Goal: Information Seeking & Learning: Learn about a topic

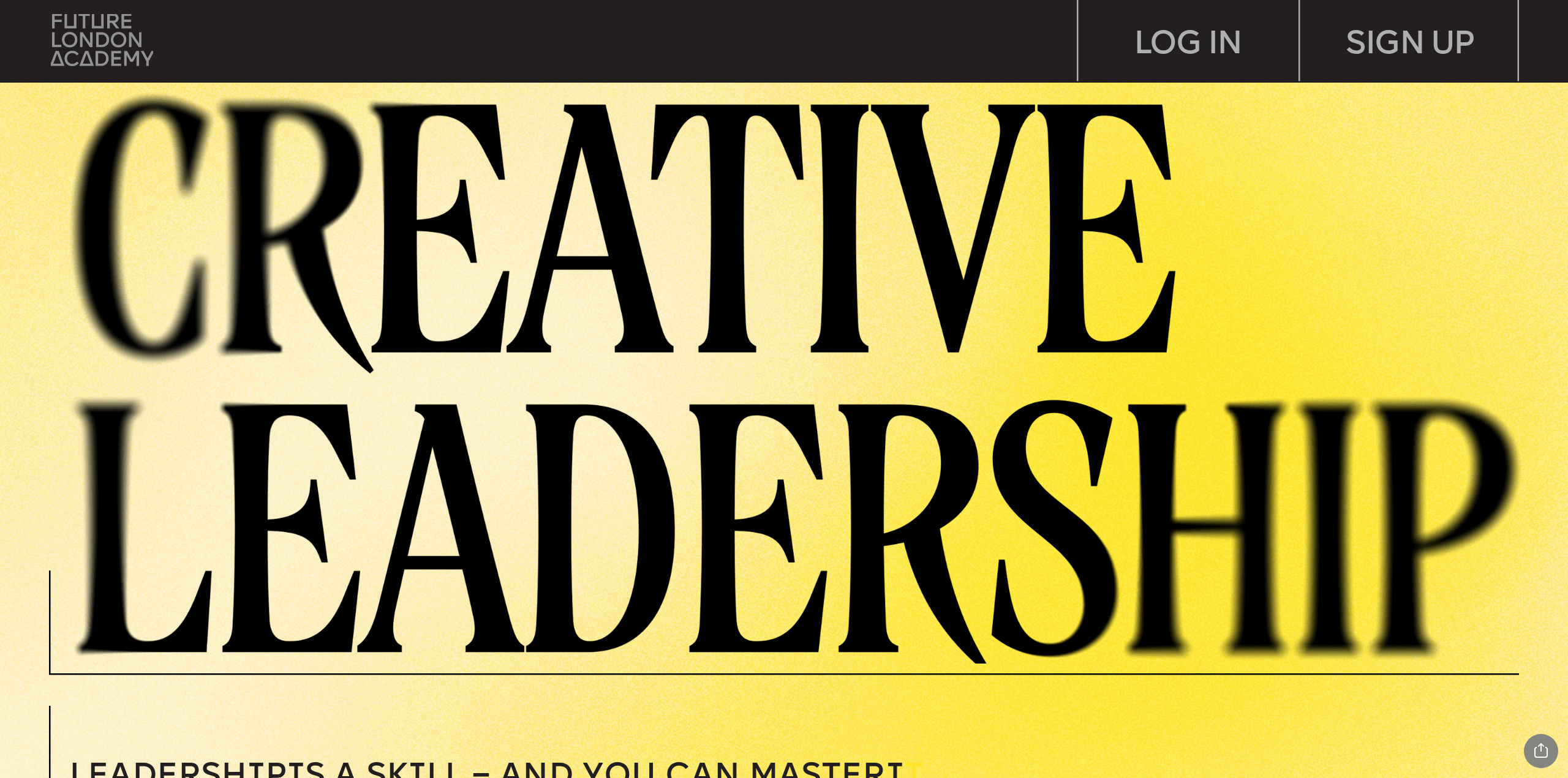
click at [100, 39] on img at bounding box center [102, 40] width 103 height 52
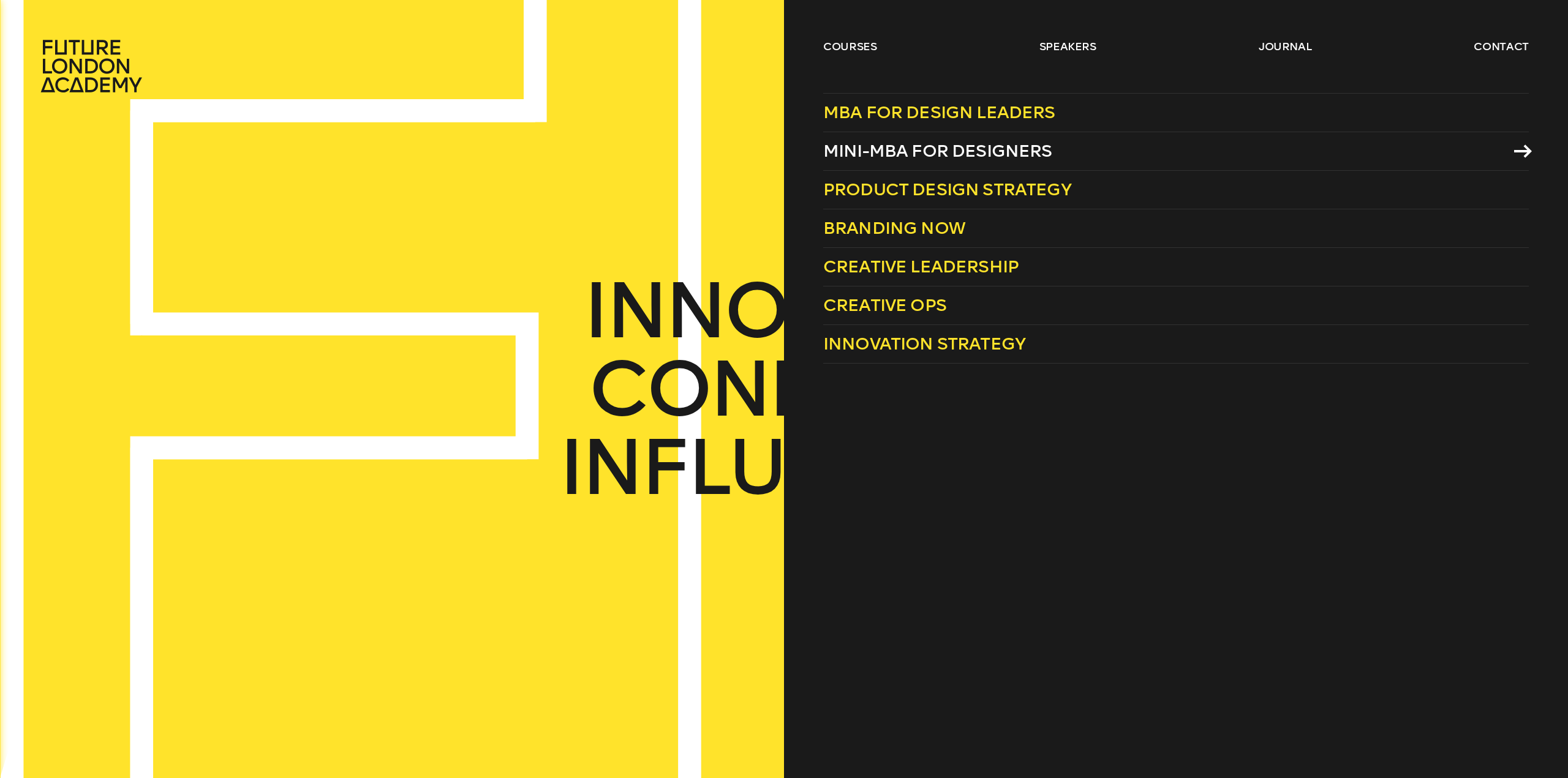
click at [883, 151] on span "Mini-MBA for Designers" at bounding box center [938, 151] width 229 height 20
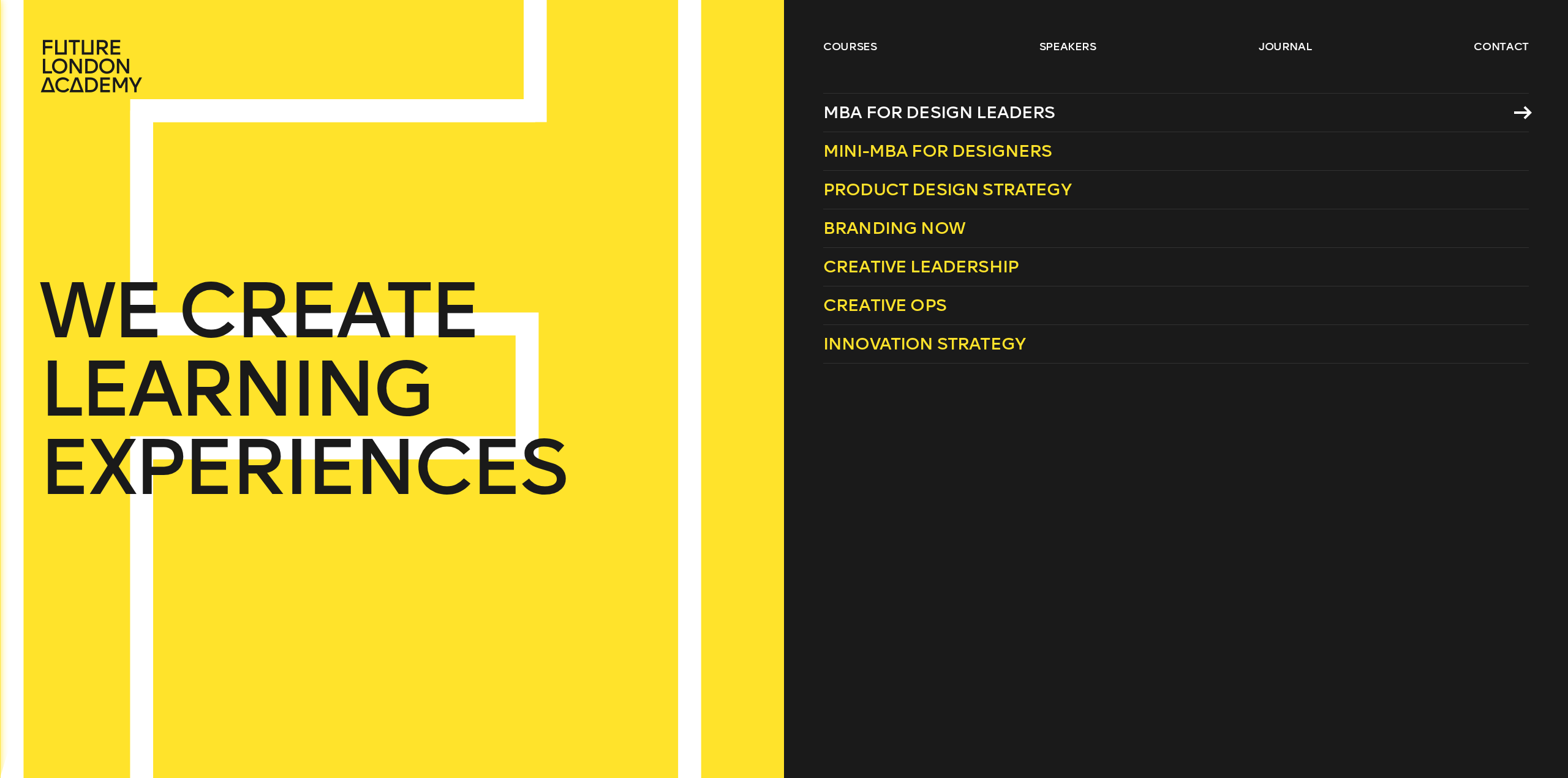
click at [852, 110] on span "MBA for Design Leaders" at bounding box center [939, 112] width 232 height 20
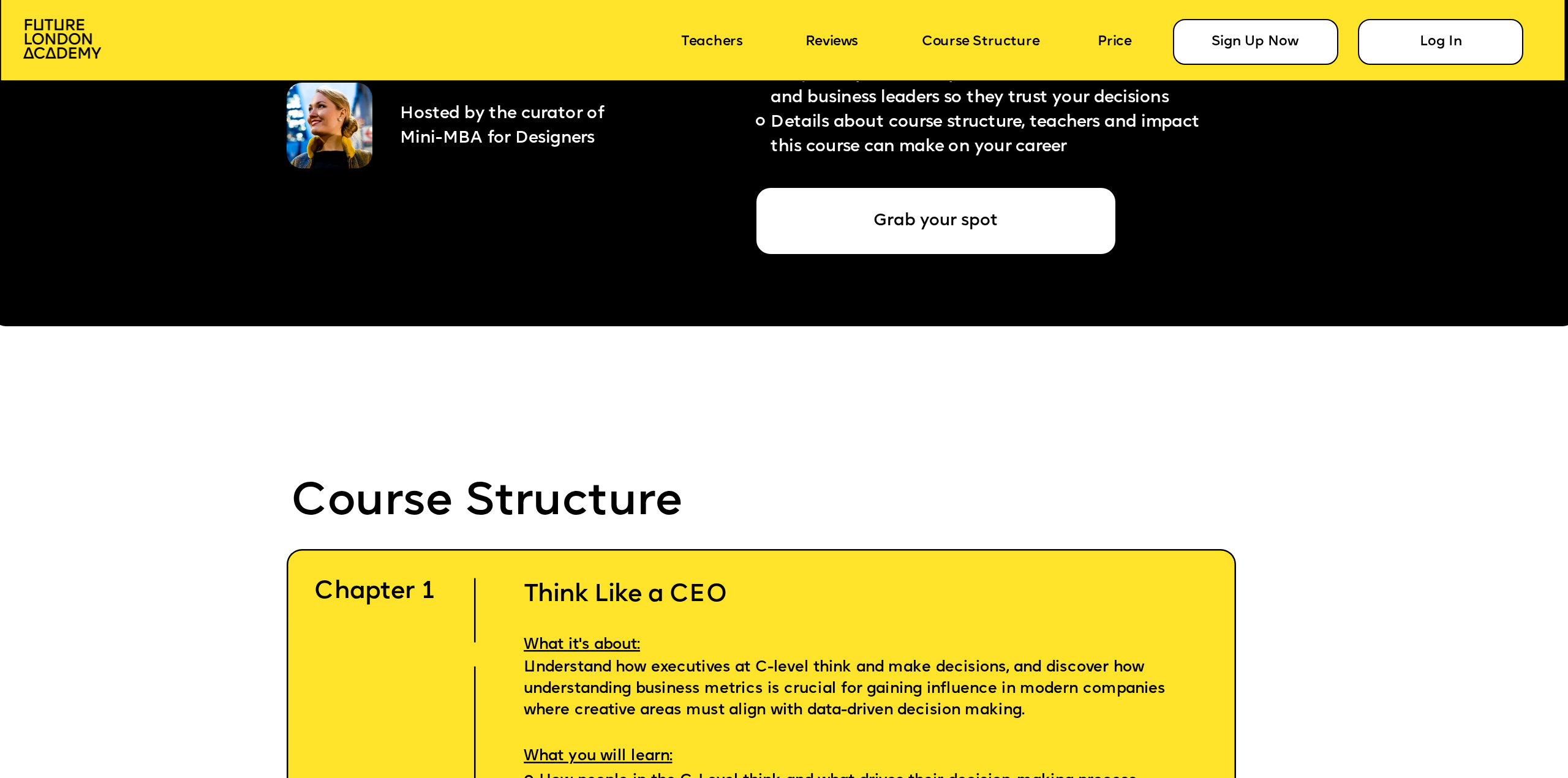
scroll to position [4836, 0]
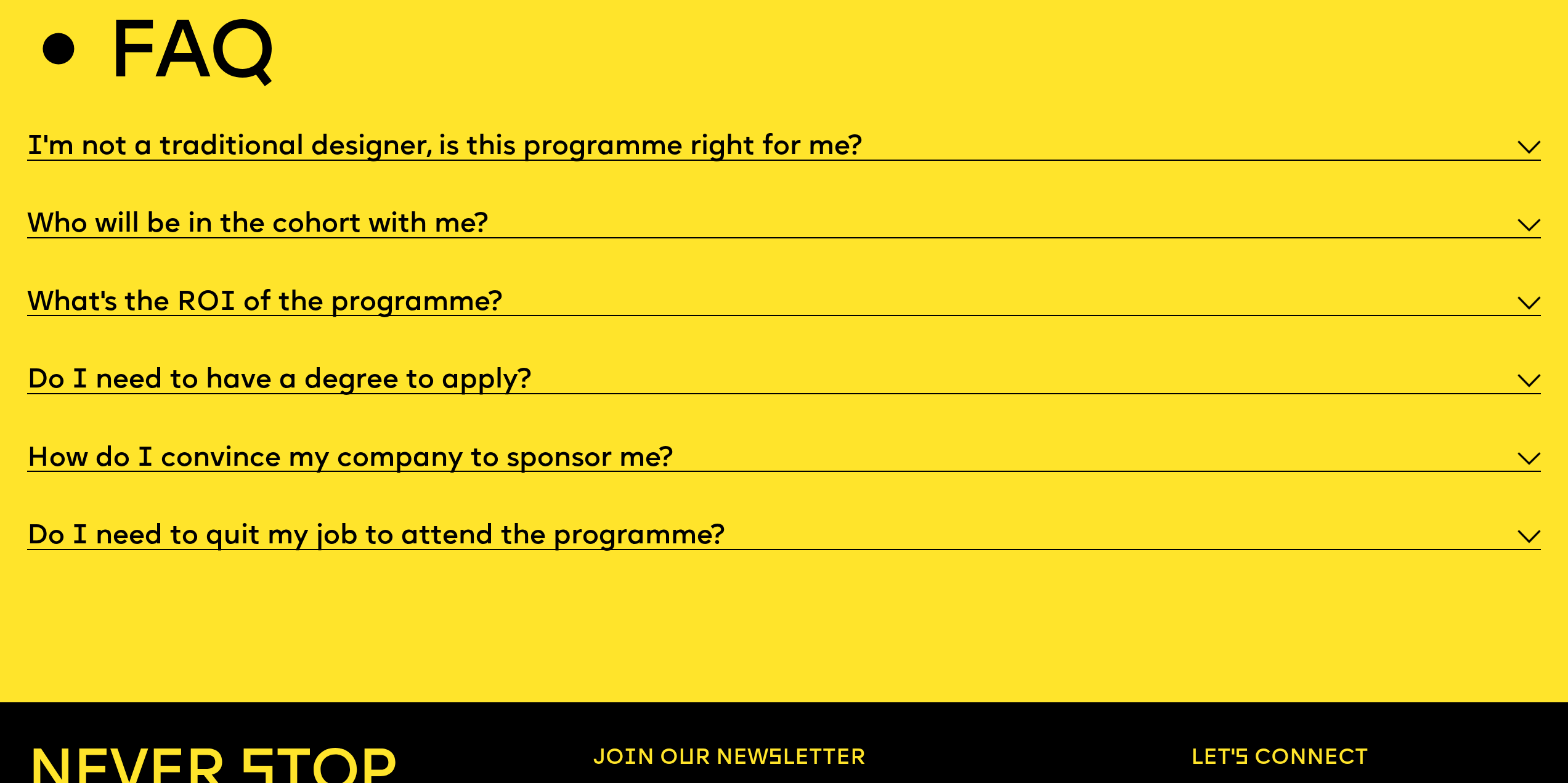
scroll to position [8440, 0]
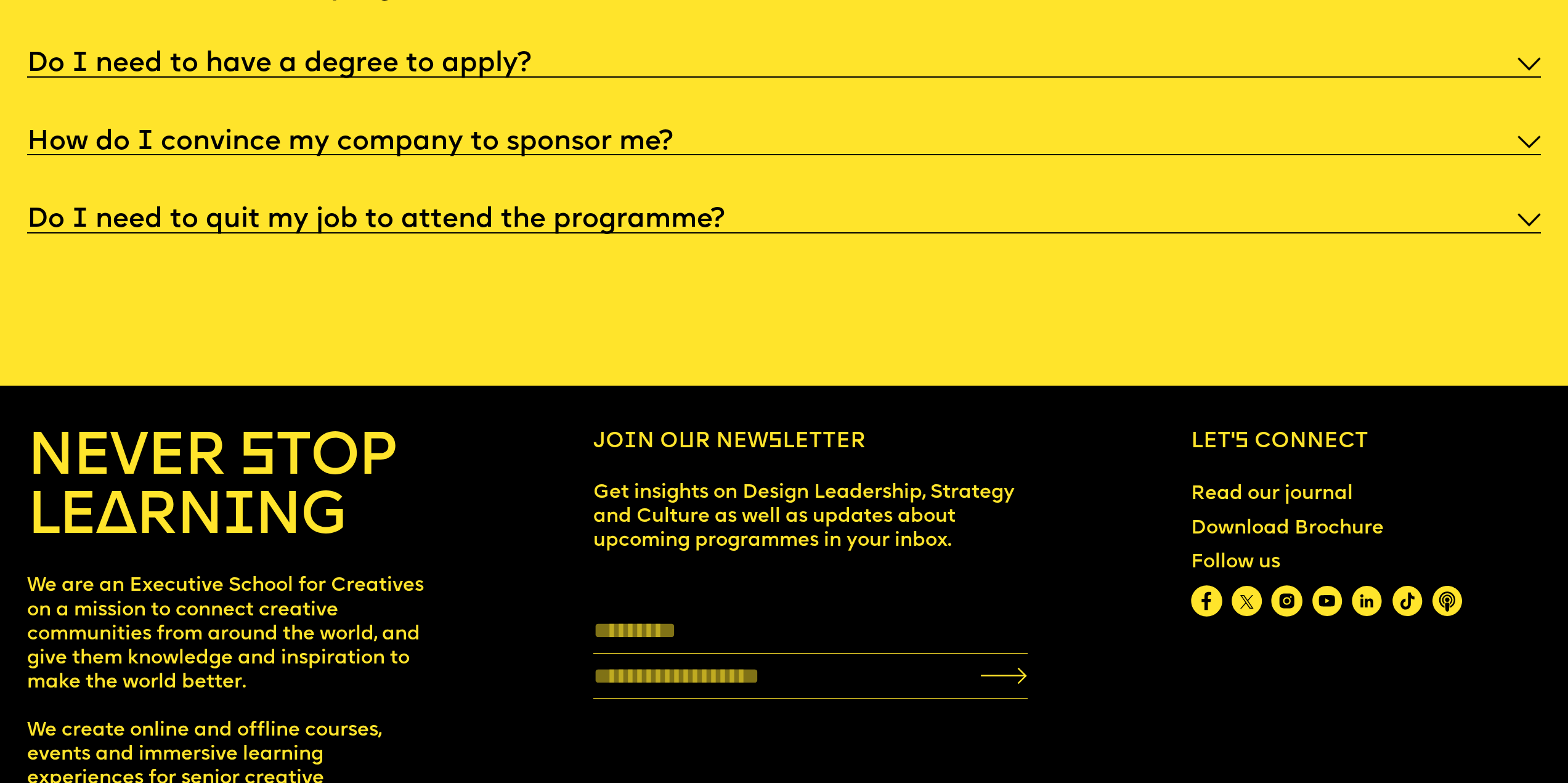
click at [1007, 234] on div "Do I need to quit my job to attend the programme?" at bounding box center [784, 218] width 1514 height 31
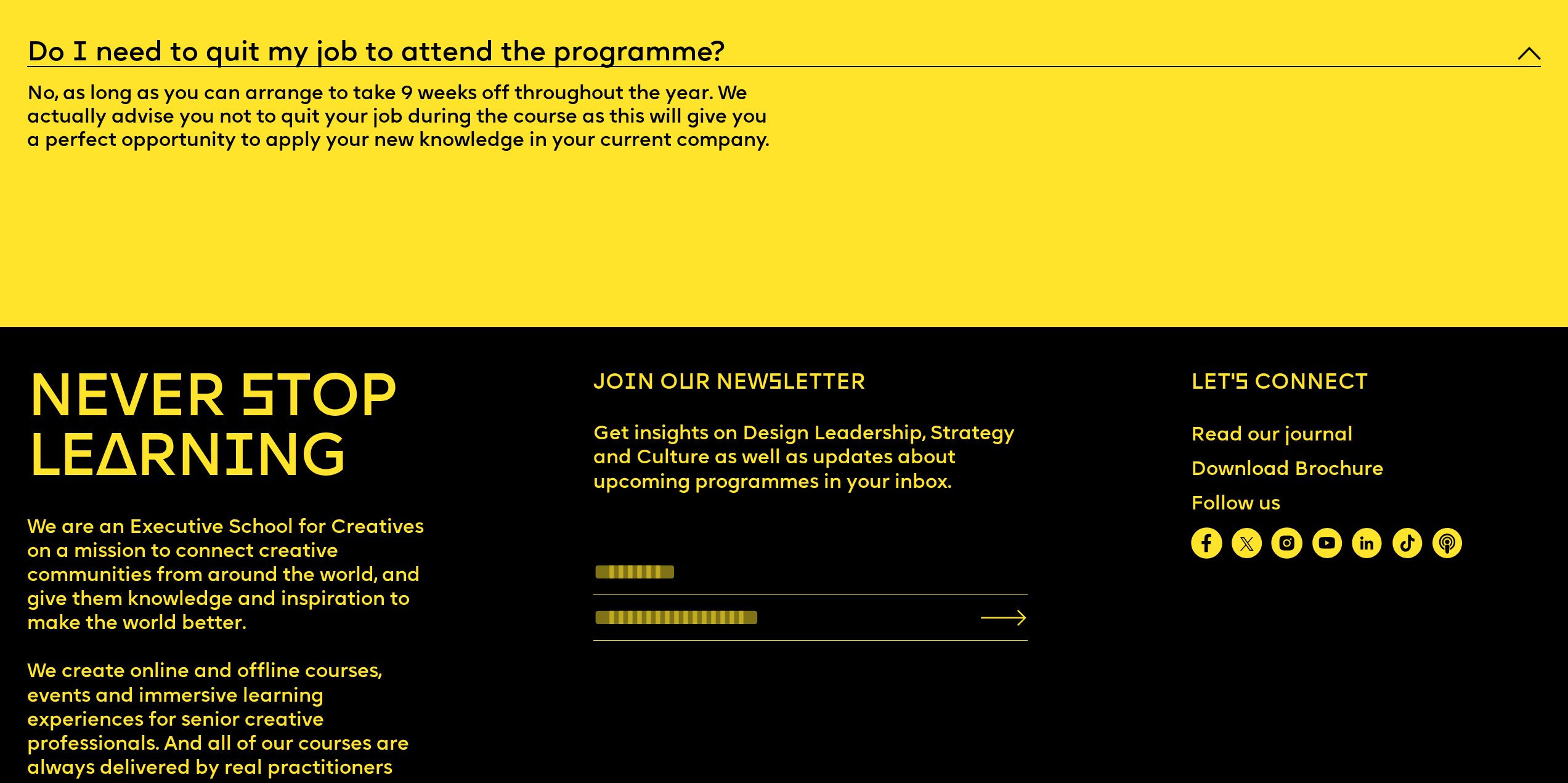
scroll to position [8810, 0]
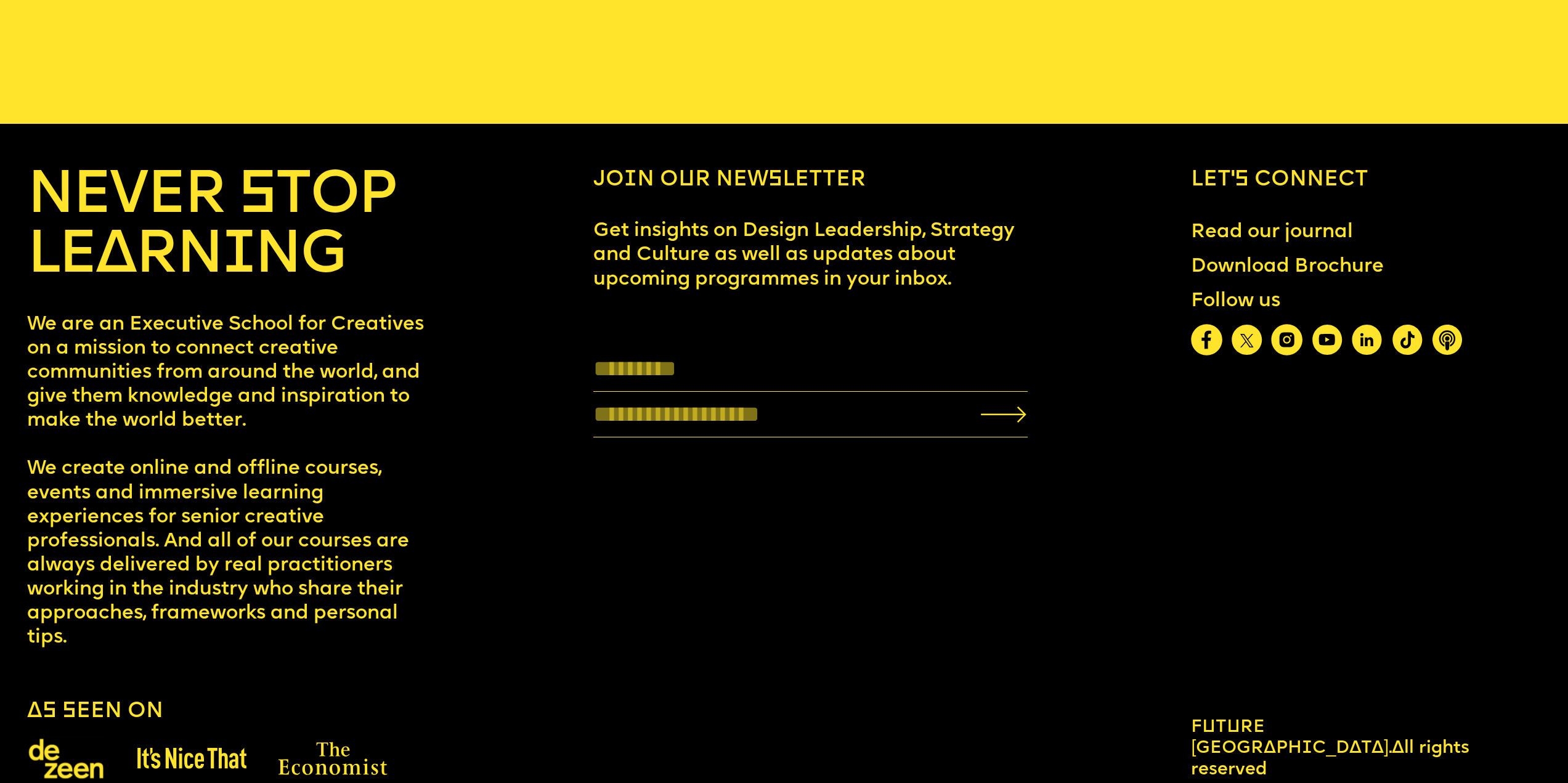
click at [1300, 356] on img at bounding box center [1287, 339] width 32 height 32
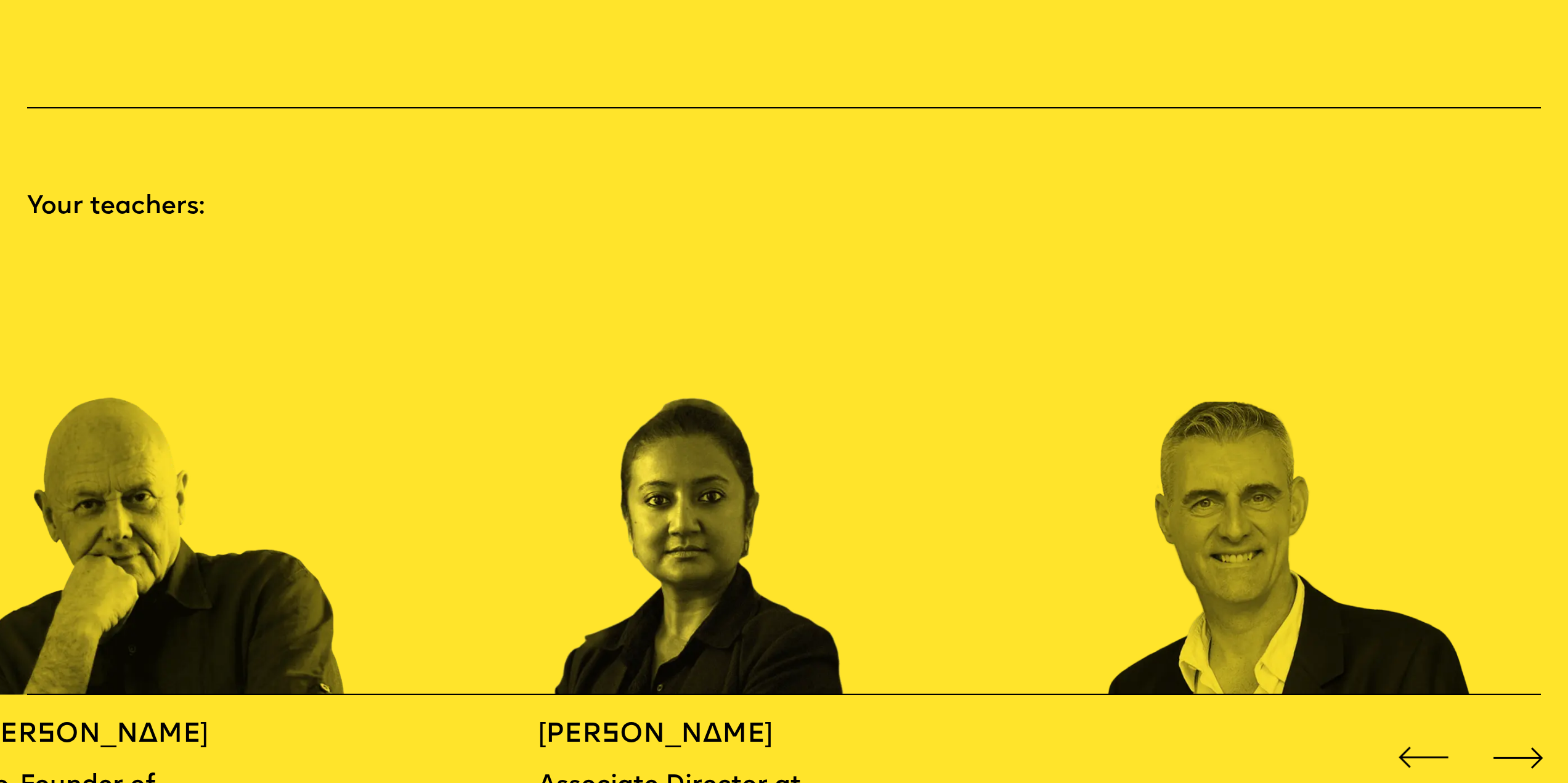
scroll to position [2519, 0]
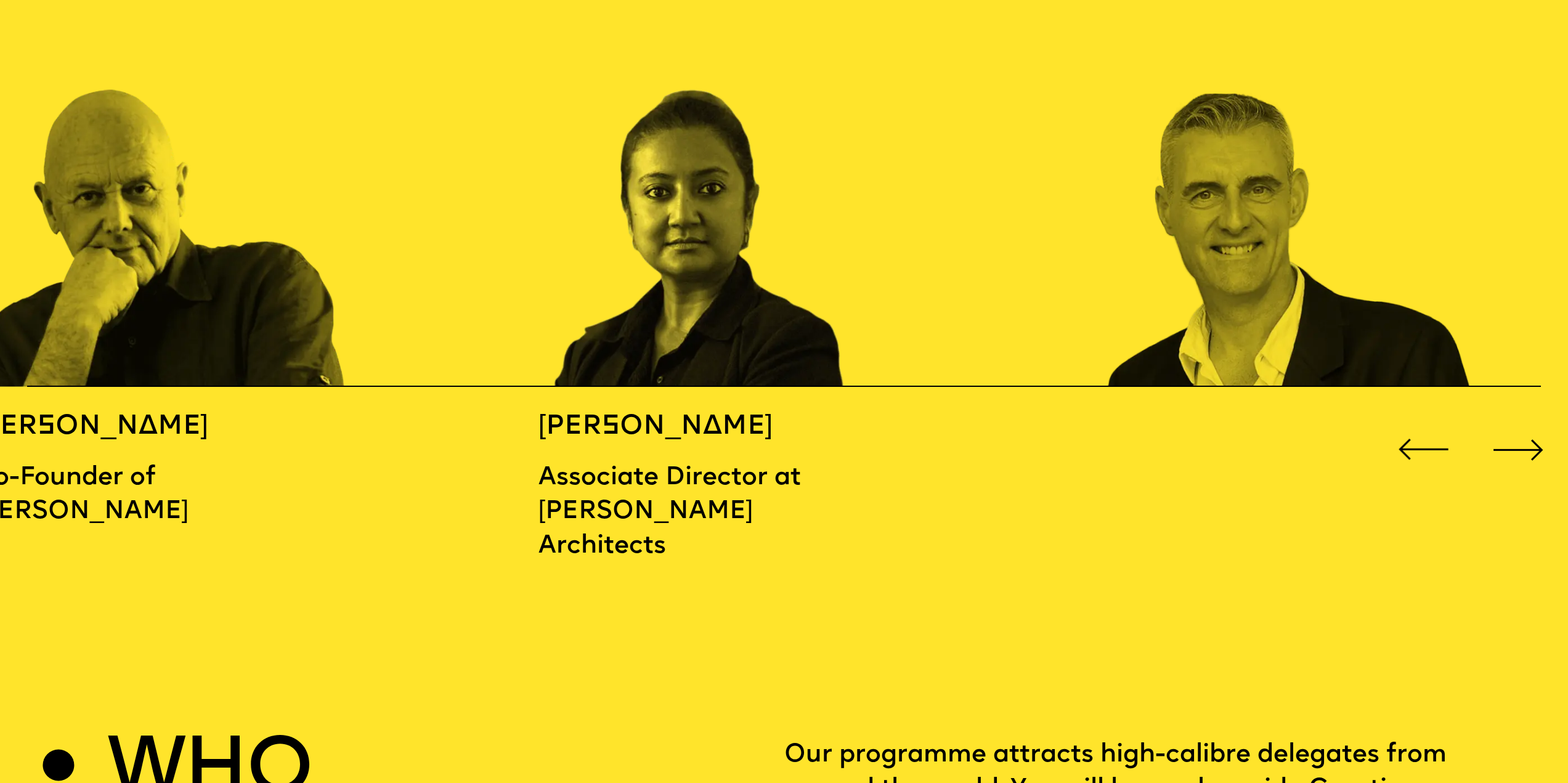
click at [1498, 431] on div "Next slide" at bounding box center [1518, 449] width 63 height 63
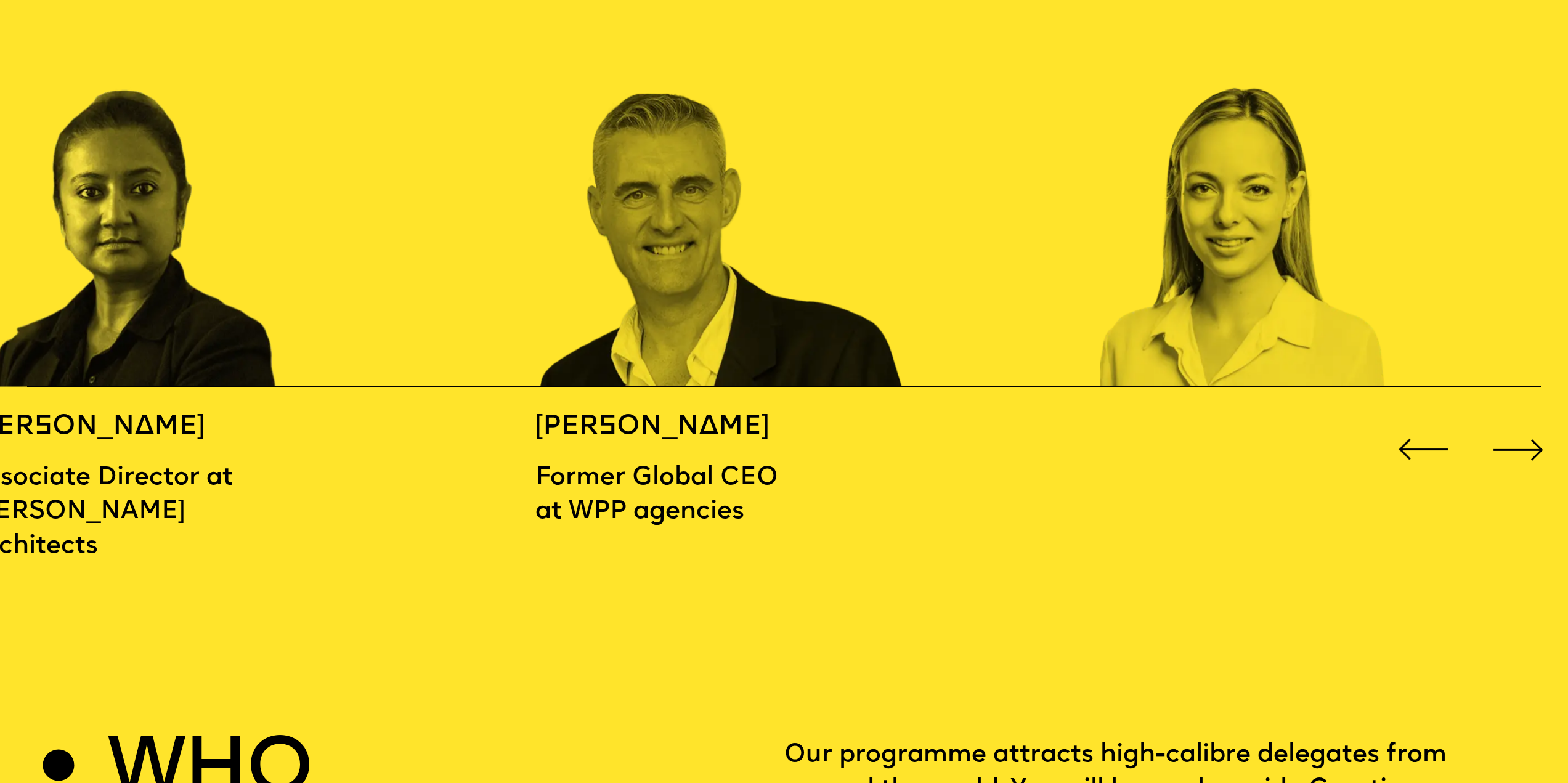
click at [1498, 431] on div "Next slide" at bounding box center [1518, 449] width 63 height 63
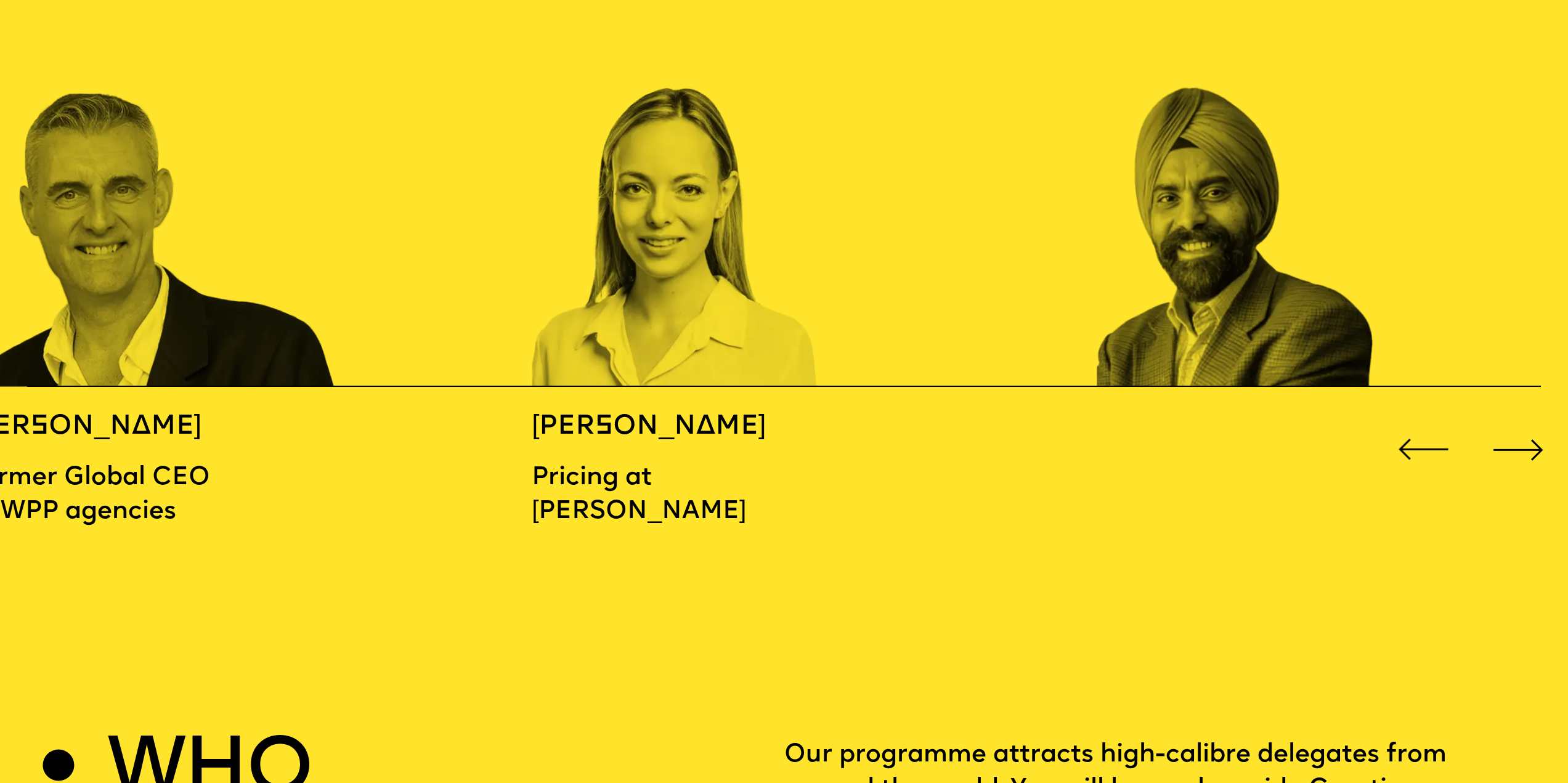
click at [1498, 431] on div "Next slide" at bounding box center [1518, 449] width 63 height 63
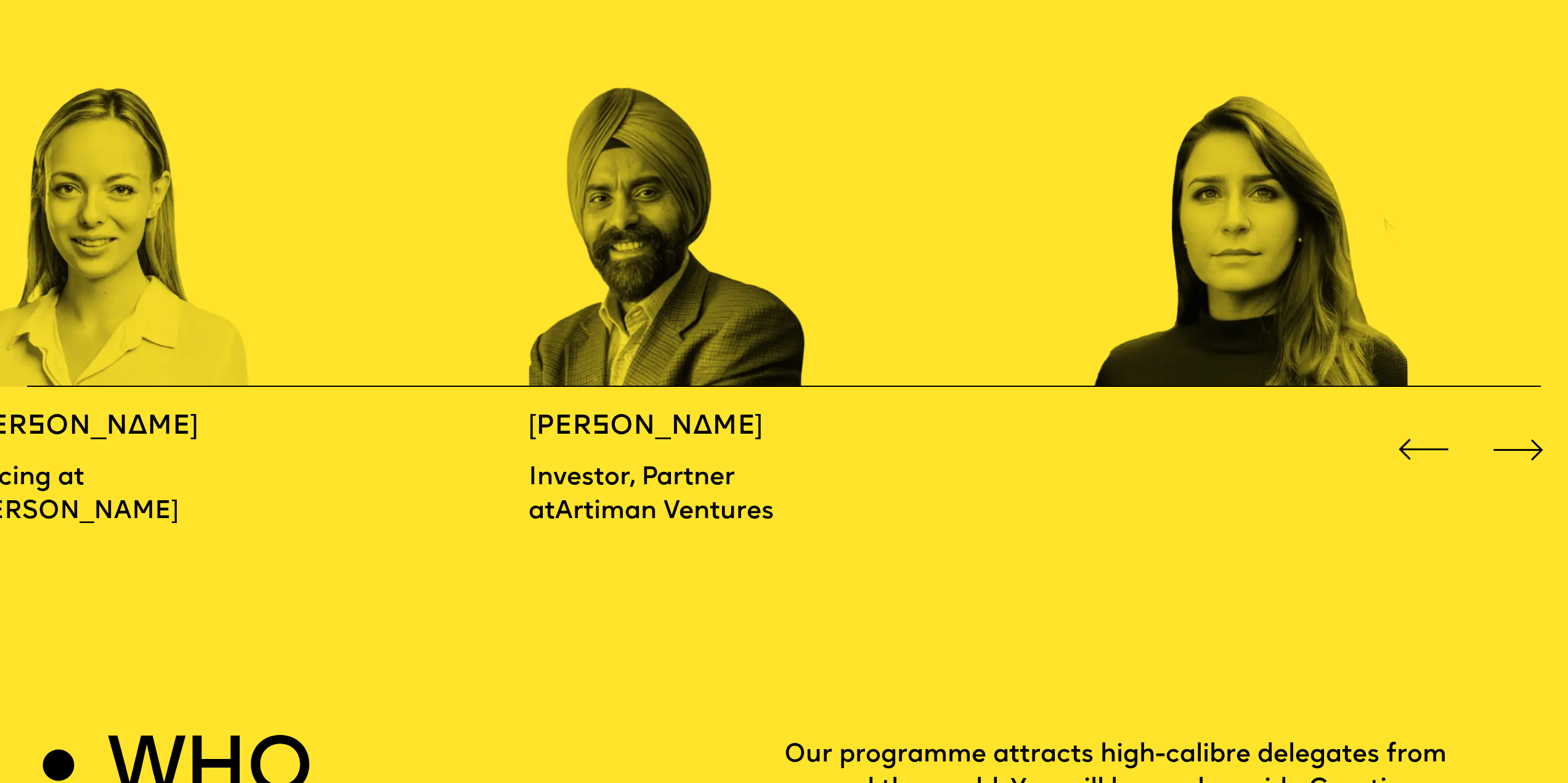
click at [1498, 431] on div "Next slide" at bounding box center [1518, 449] width 63 height 63
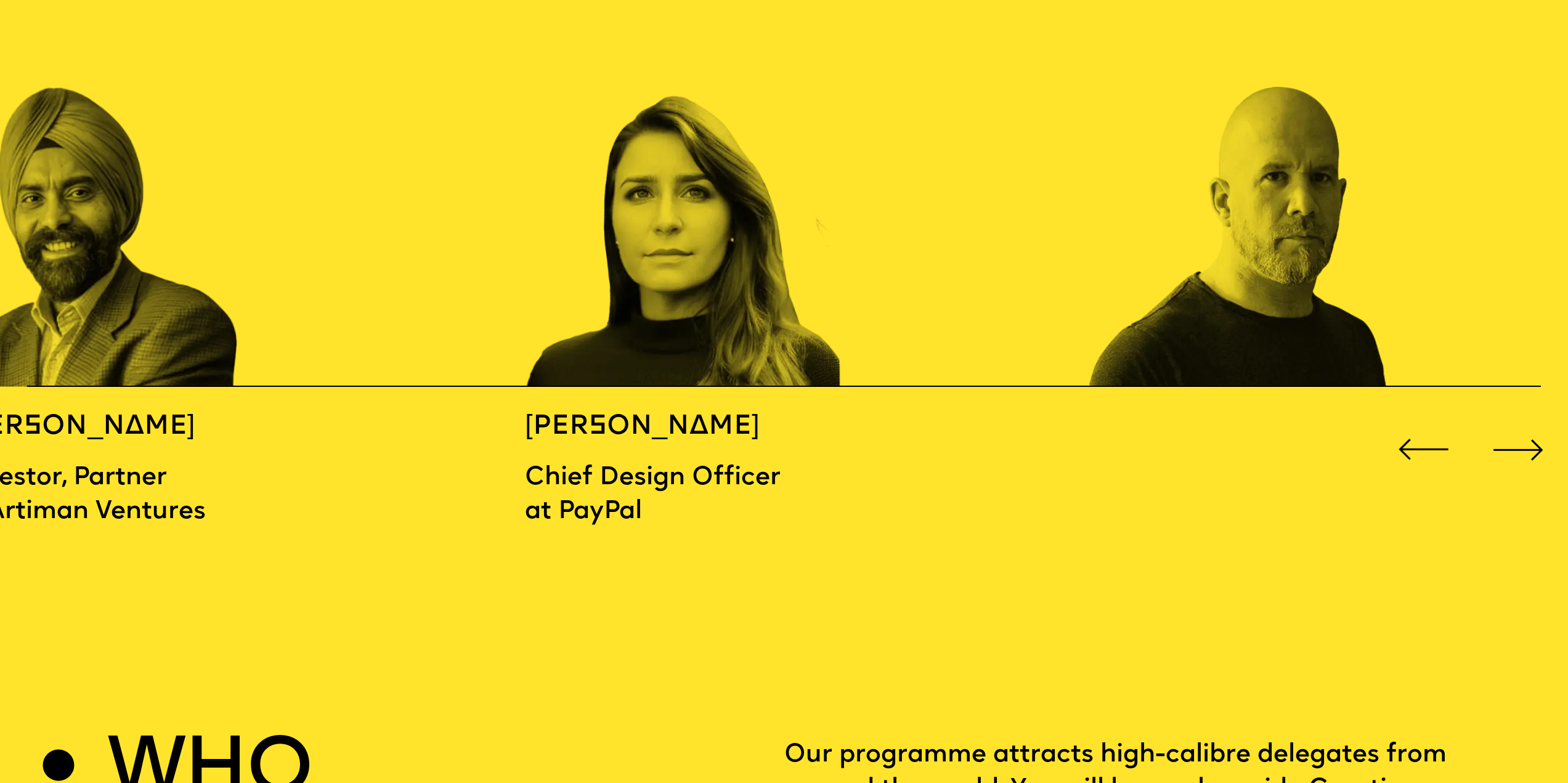
click at [1498, 431] on div "Next slide" at bounding box center [1518, 449] width 63 height 63
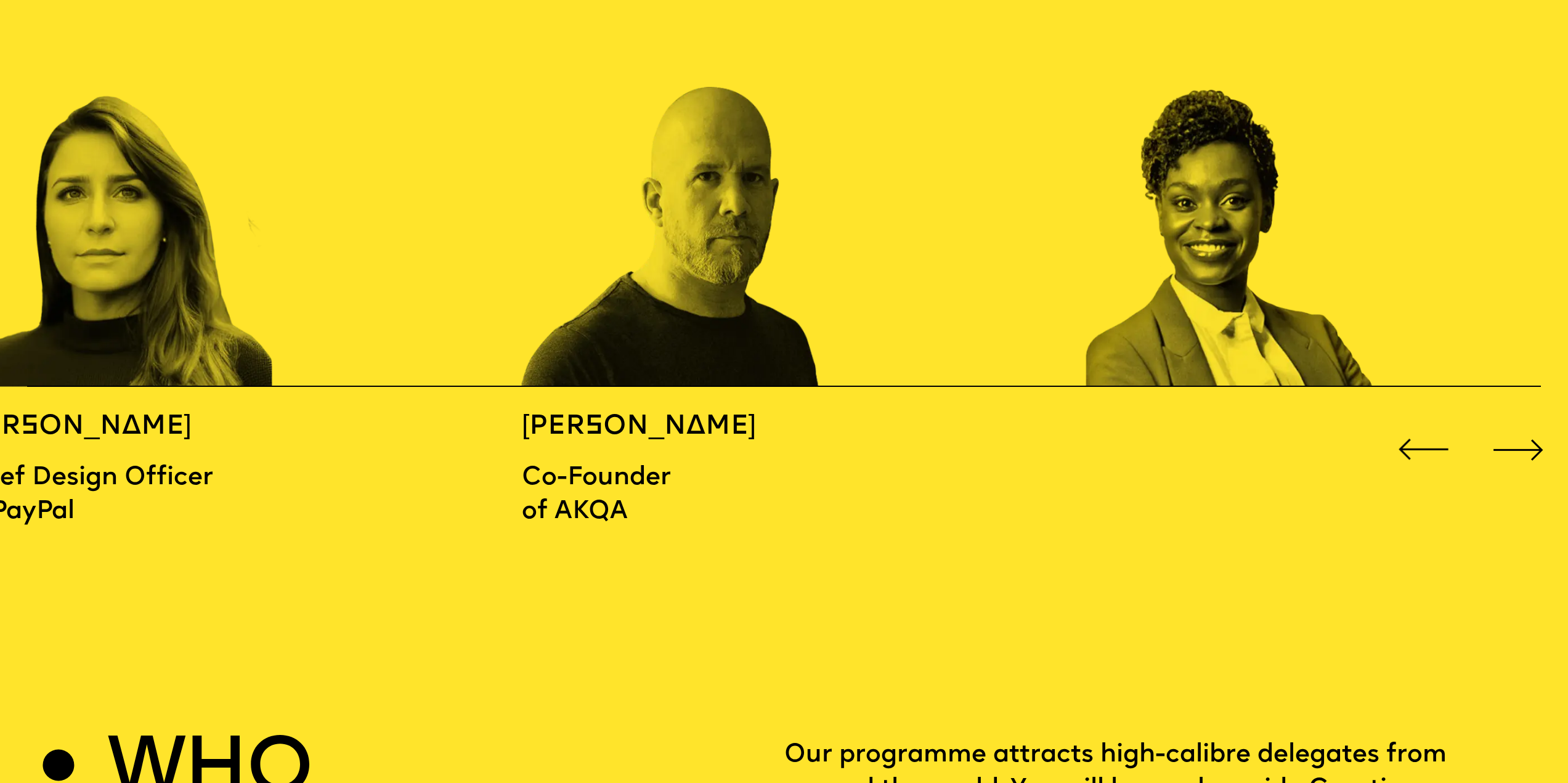
click at [1498, 431] on div "Next slide" at bounding box center [1518, 449] width 63 height 63
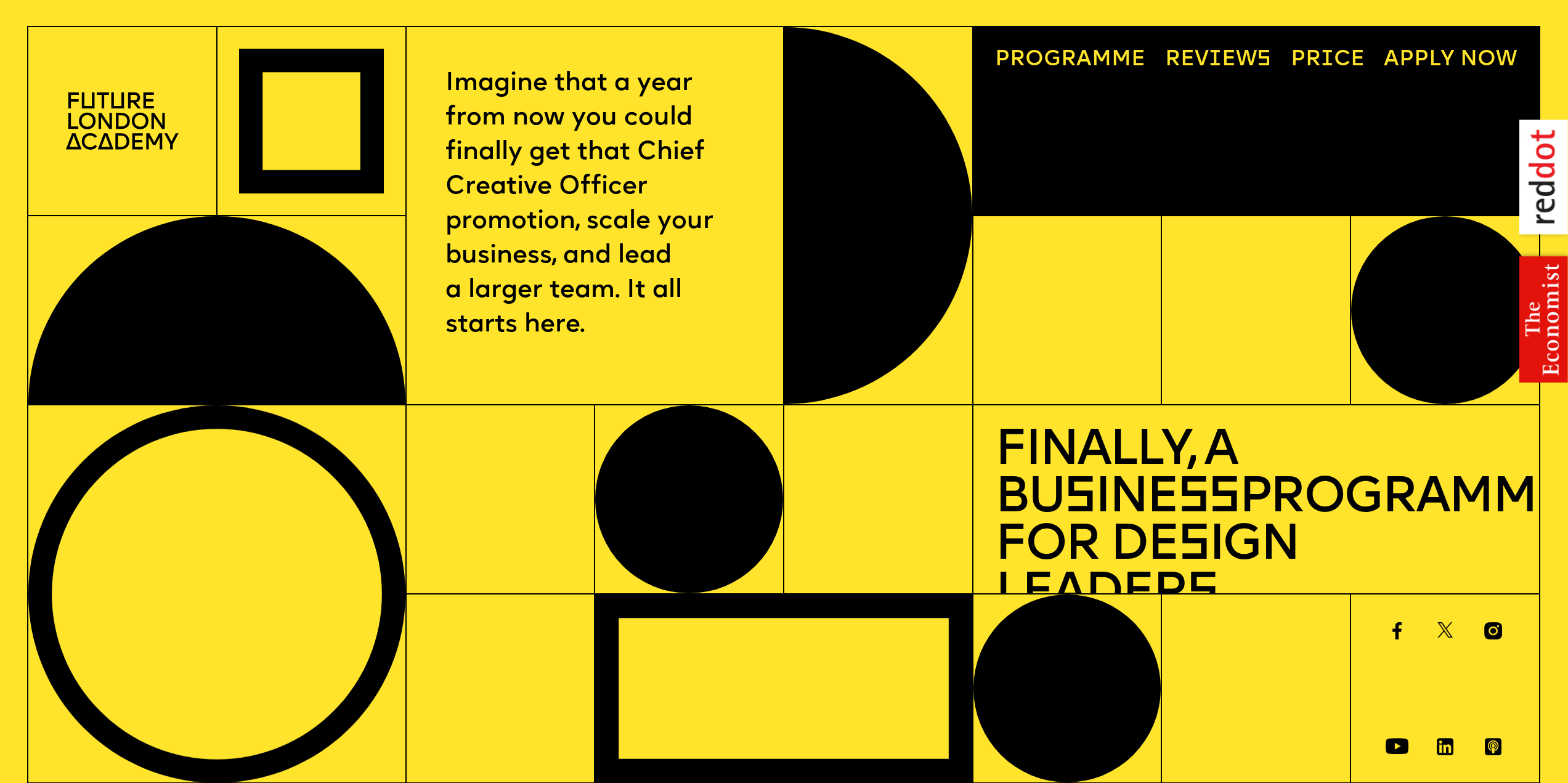
scroll to position [0, 0]
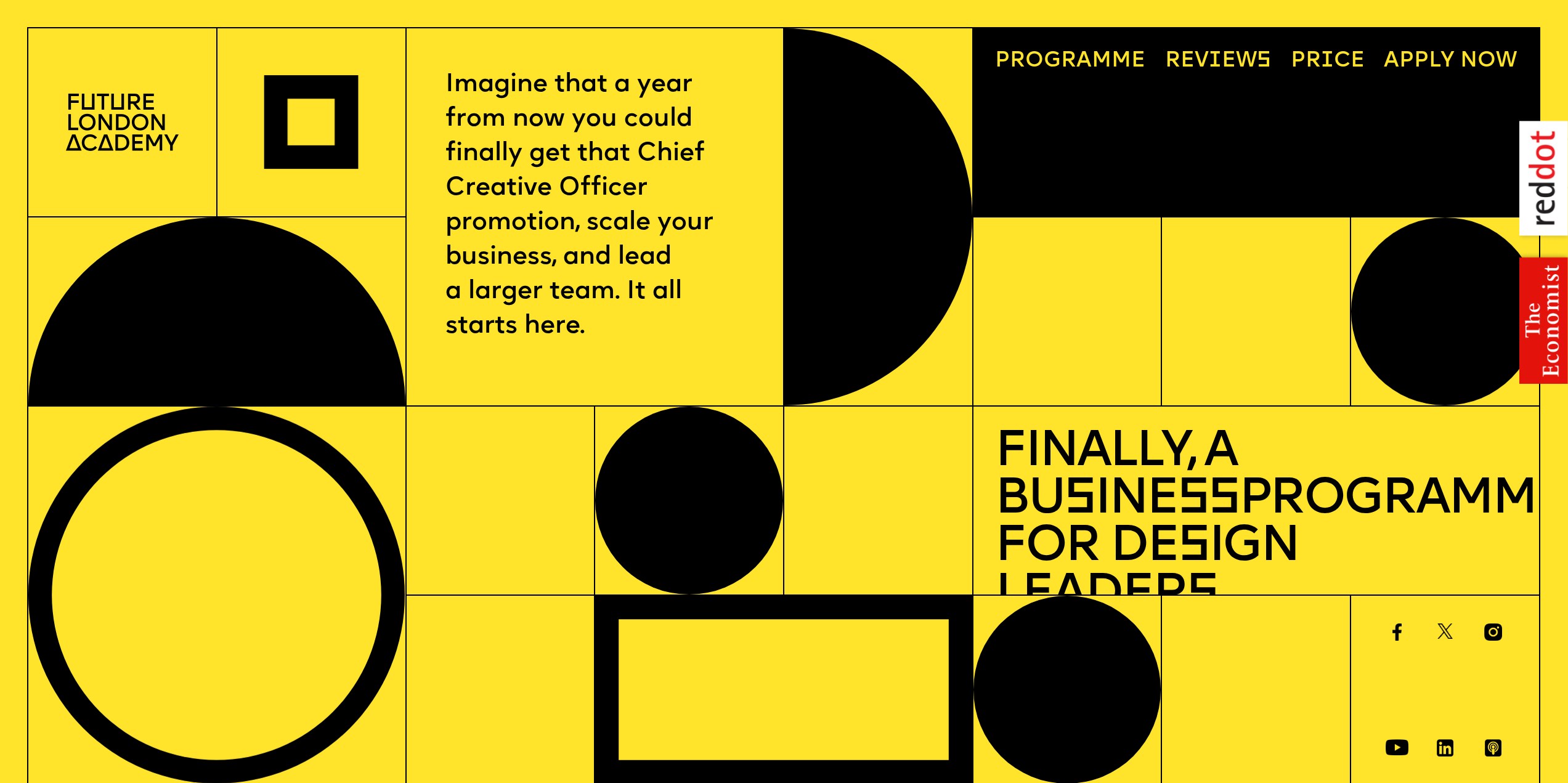
click at [1114, 59] on link "Progr a mme" at bounding box center [1069, 61] width 172 height 43
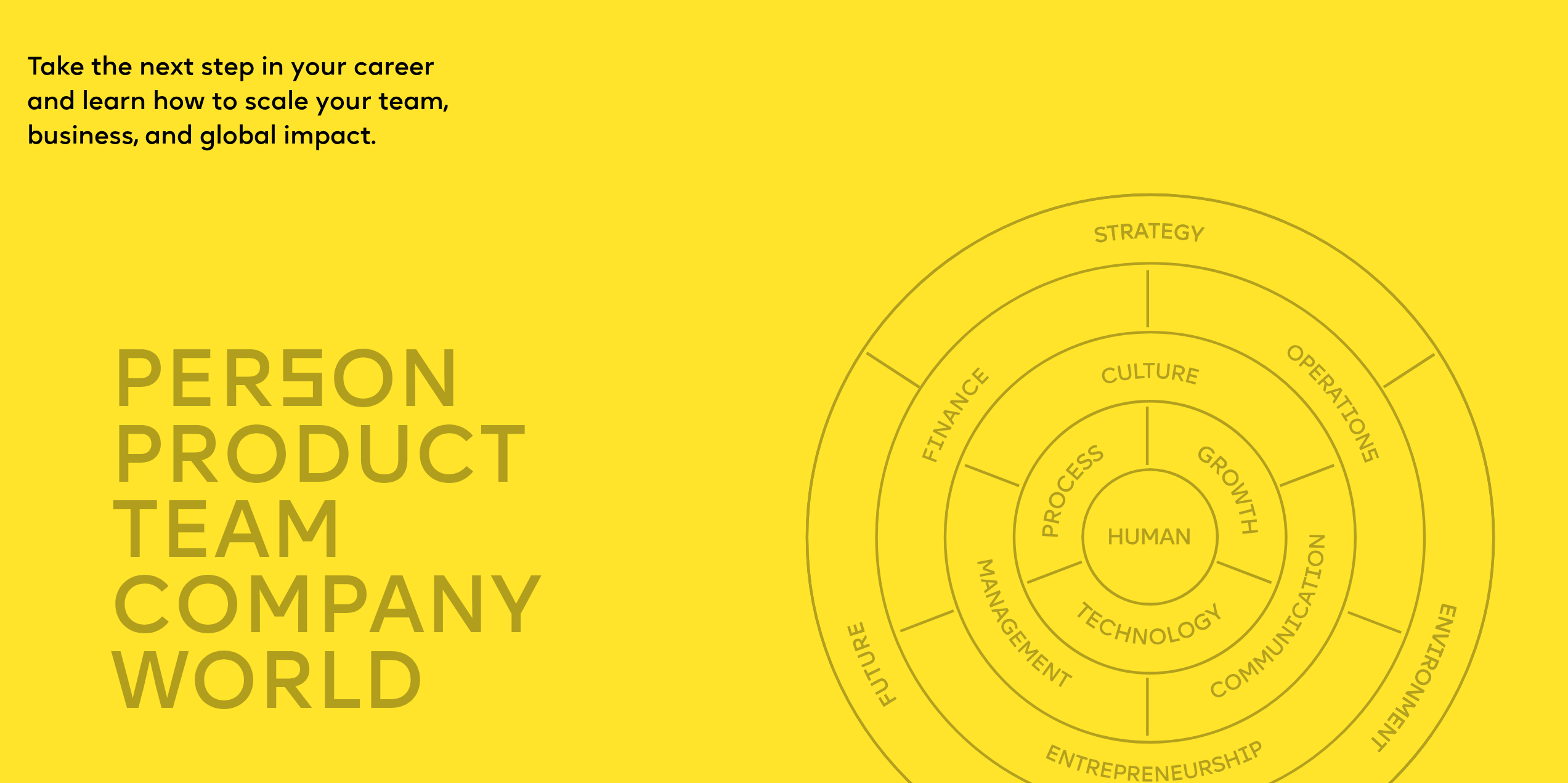
scroll to position [5426, 0]
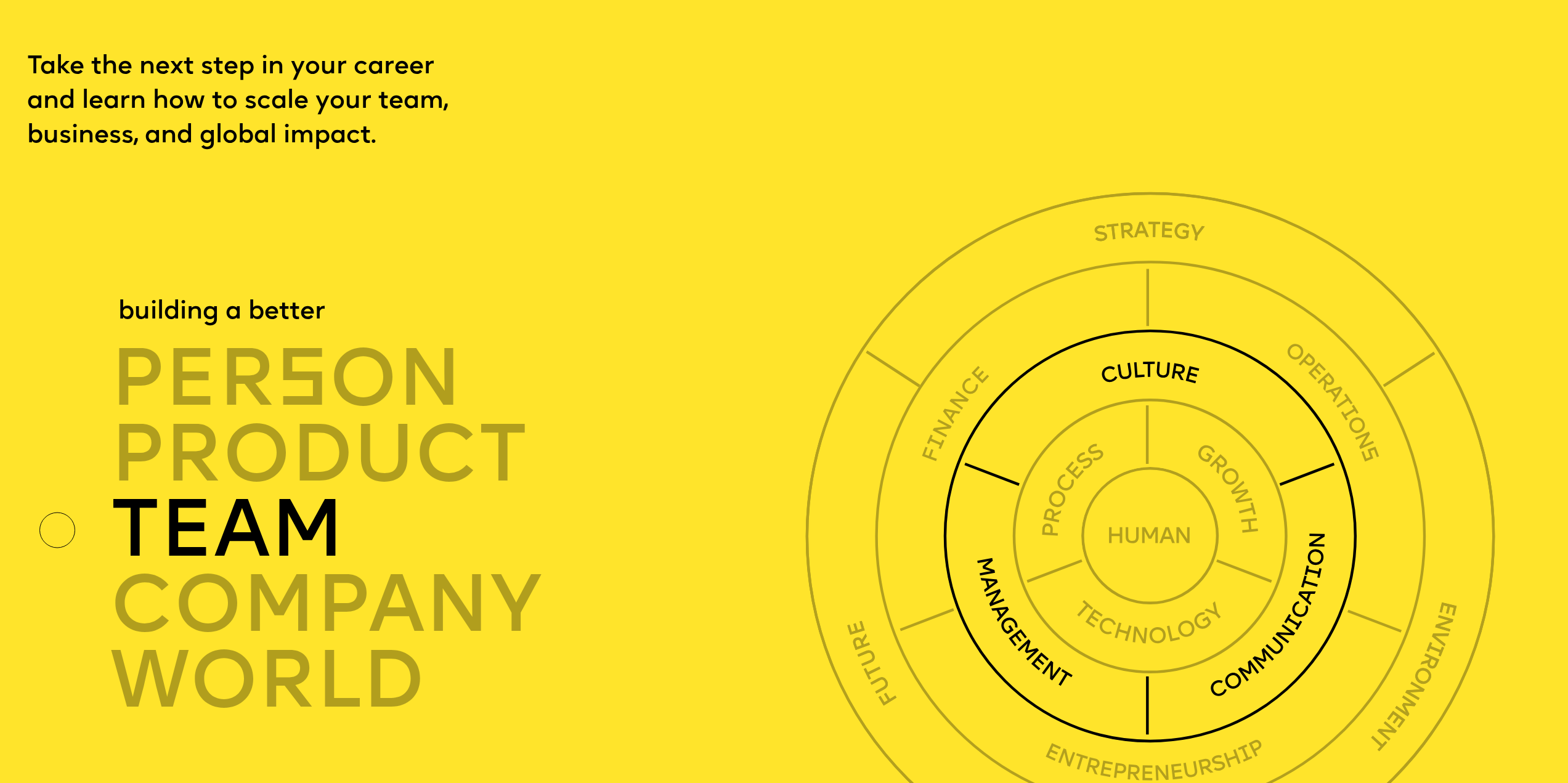
click at [243, 568] on div "TEAM" at bounding box center [463, 530] width 706 height 75
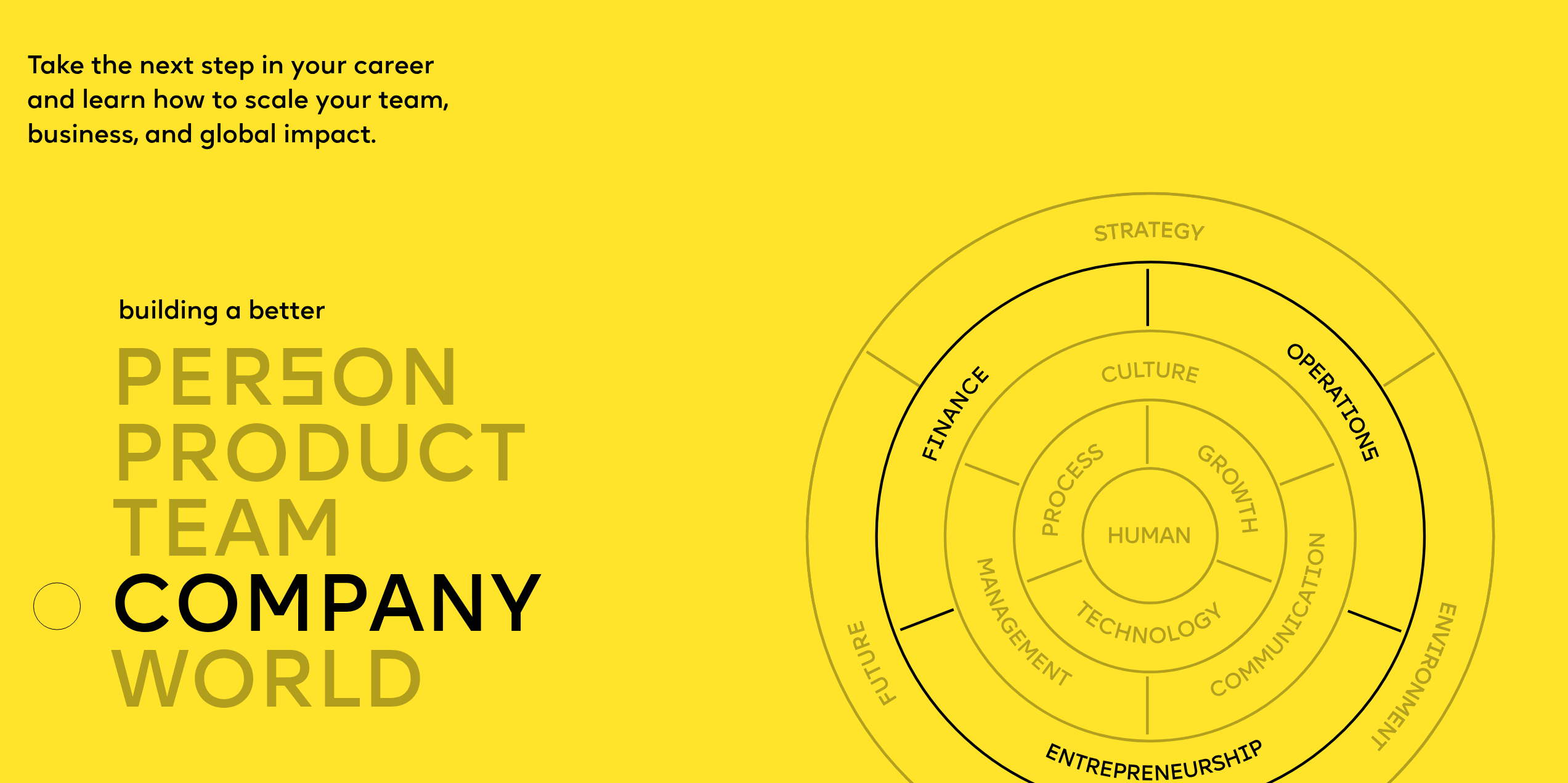
click at [253, 644] on div "company" at bounding box center [463, 606] width 706 height 75
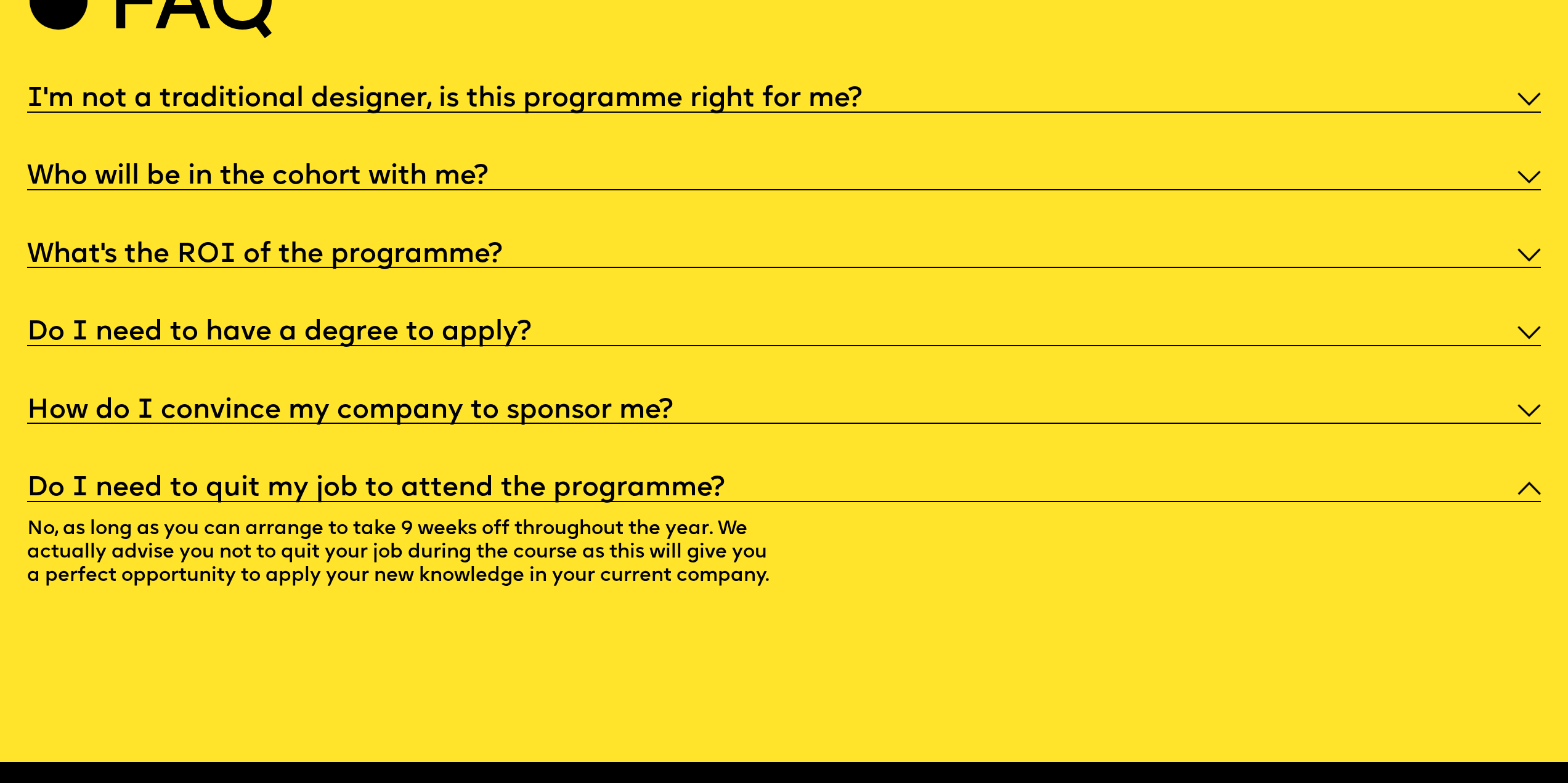
scroll to position [8199, 0]
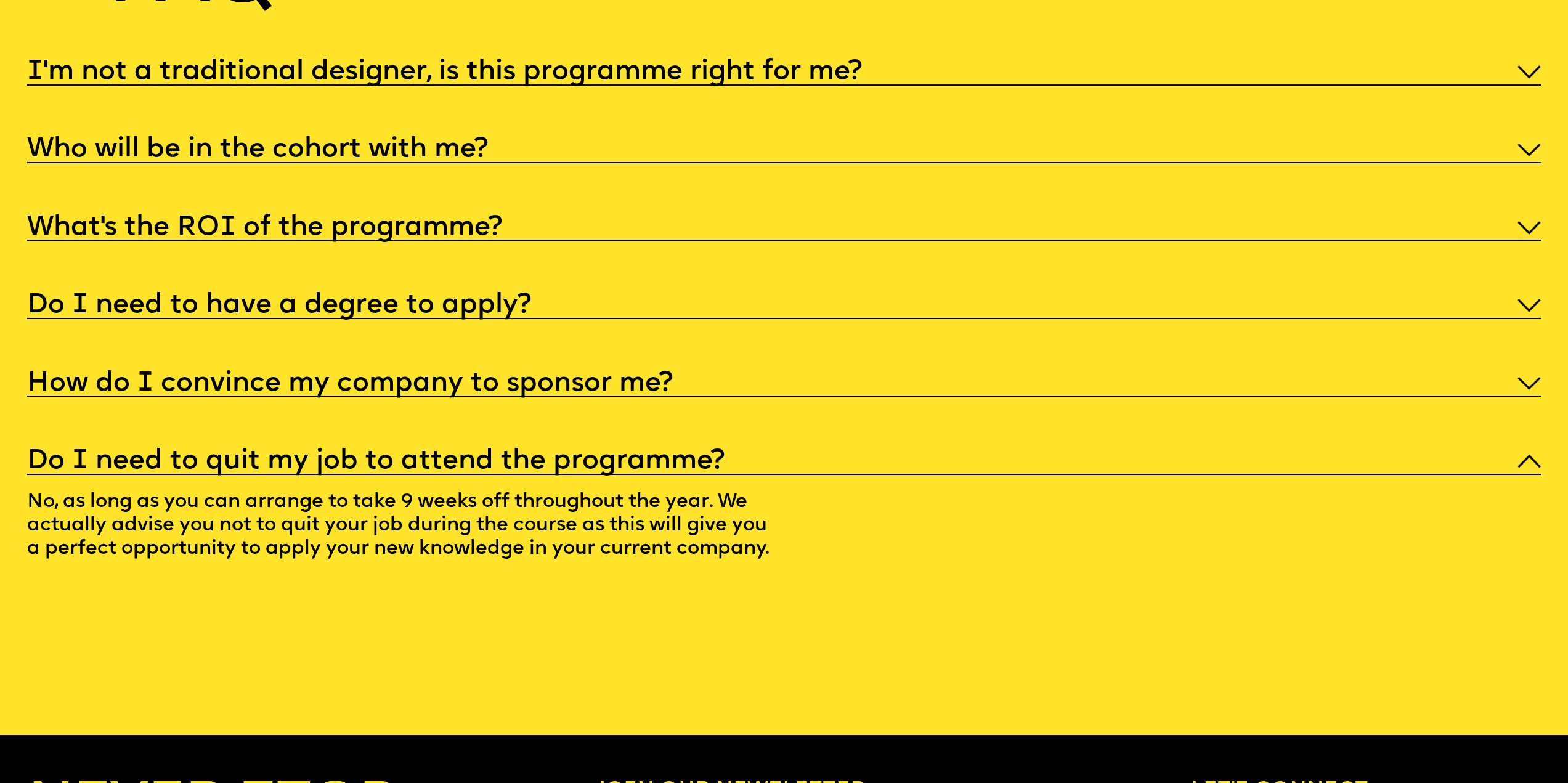
click at [333, 156] on h5 "Who will be in the cohort with me?" at bounding box center [258, 150] width 461 height 12
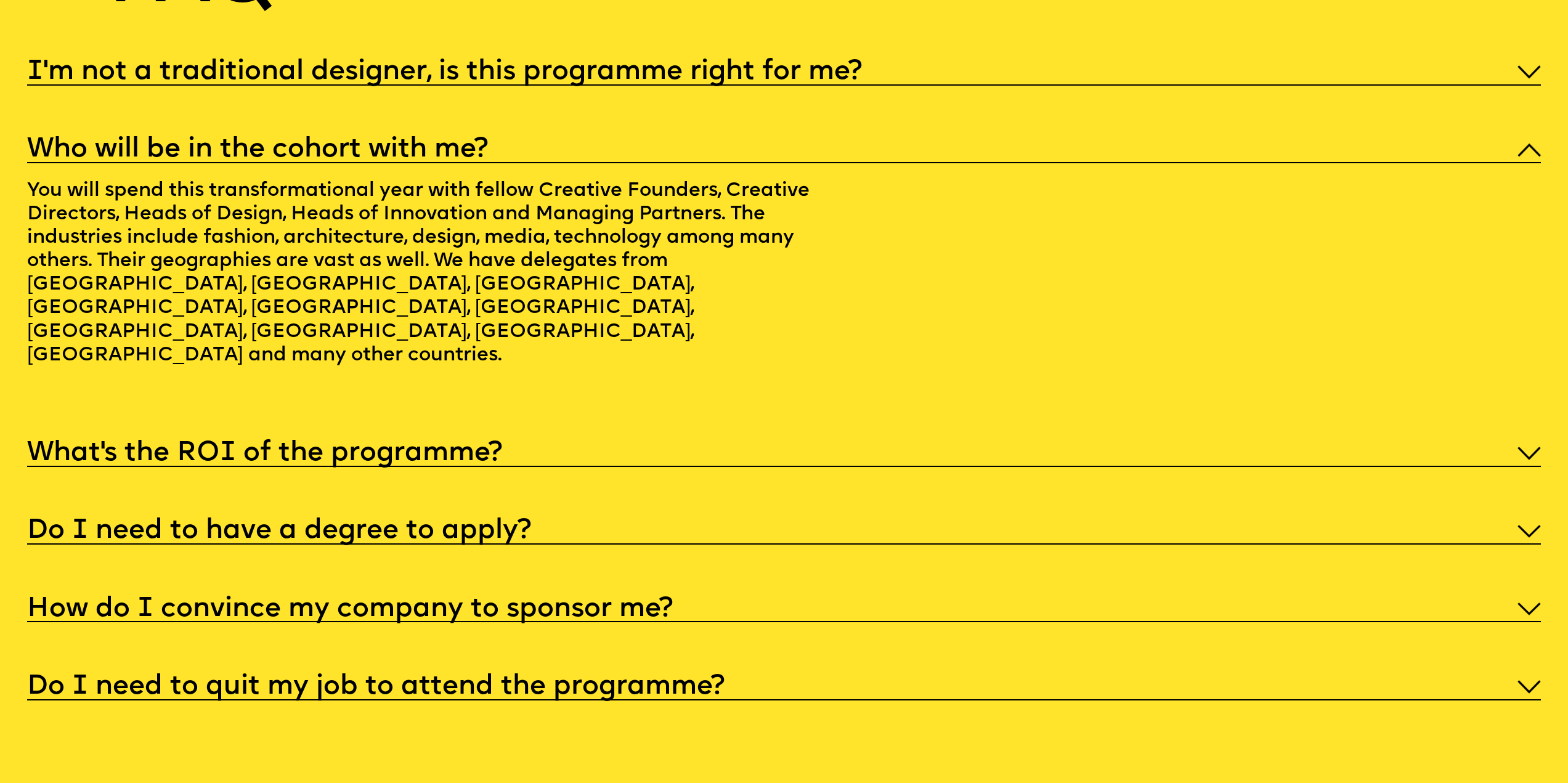
click at [351, 78] on h5 "I'm not a traditional designer, is this programme right for me?" at bounding box center [445, 72] width 835 height 12
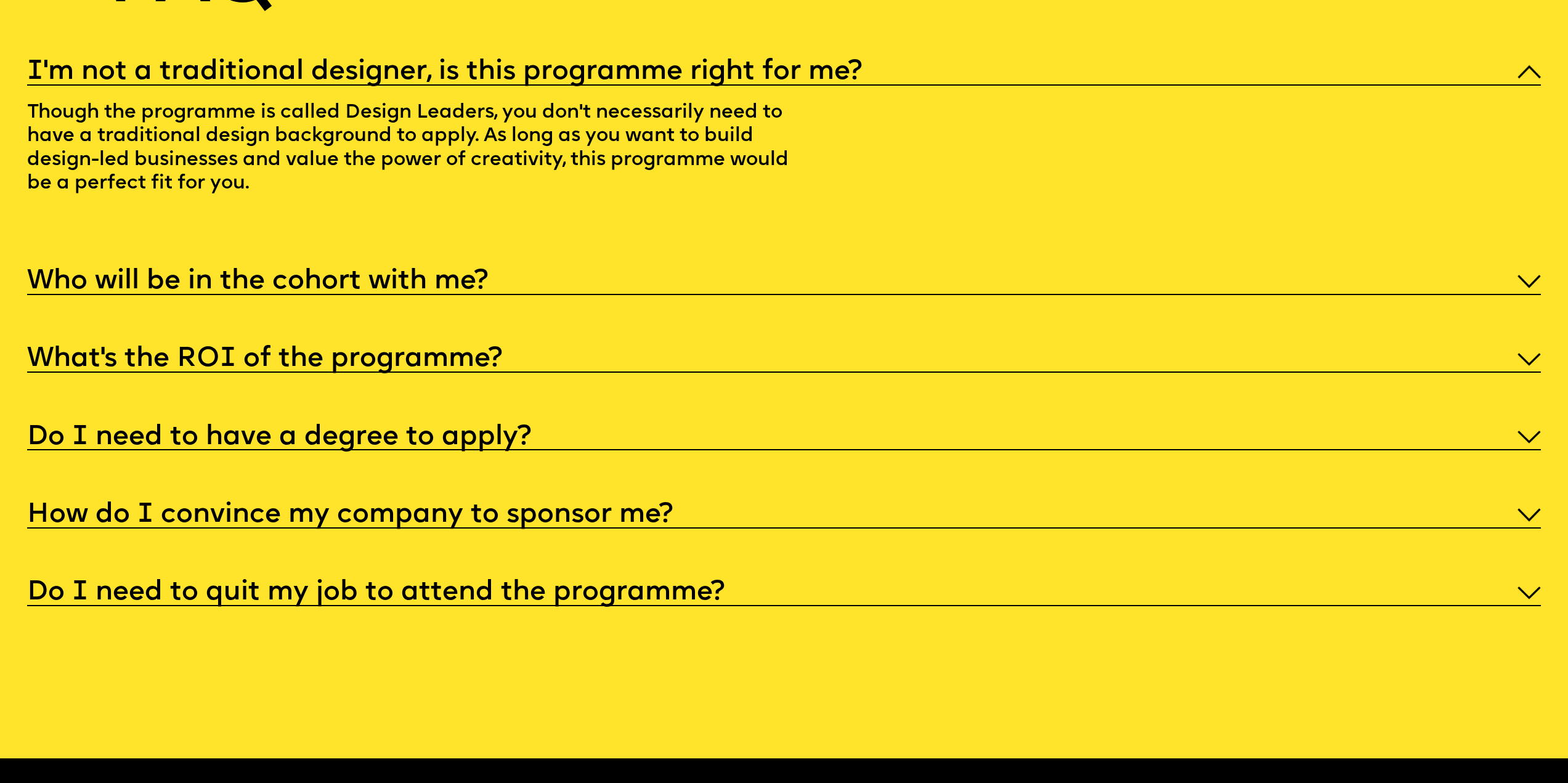
click at [351, 78] on h5 "I'm not a traditional designer, is this programme right for me?" at bounding box center [445, 72] width 835 height 12
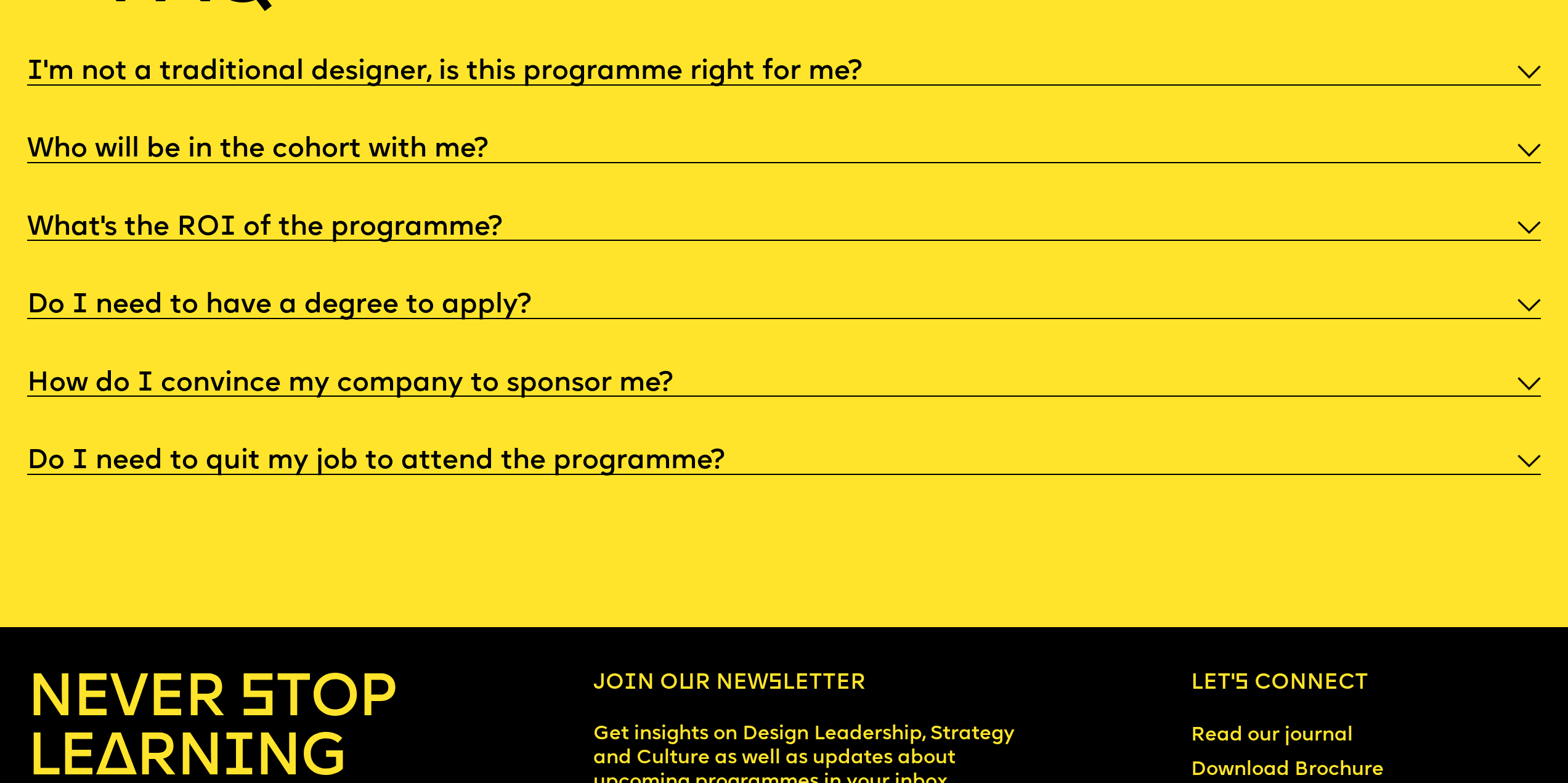
click at [302, 156] on h5 "Who will be in the cohort with me?" at bounding box center [258, 150] width 461 height 12
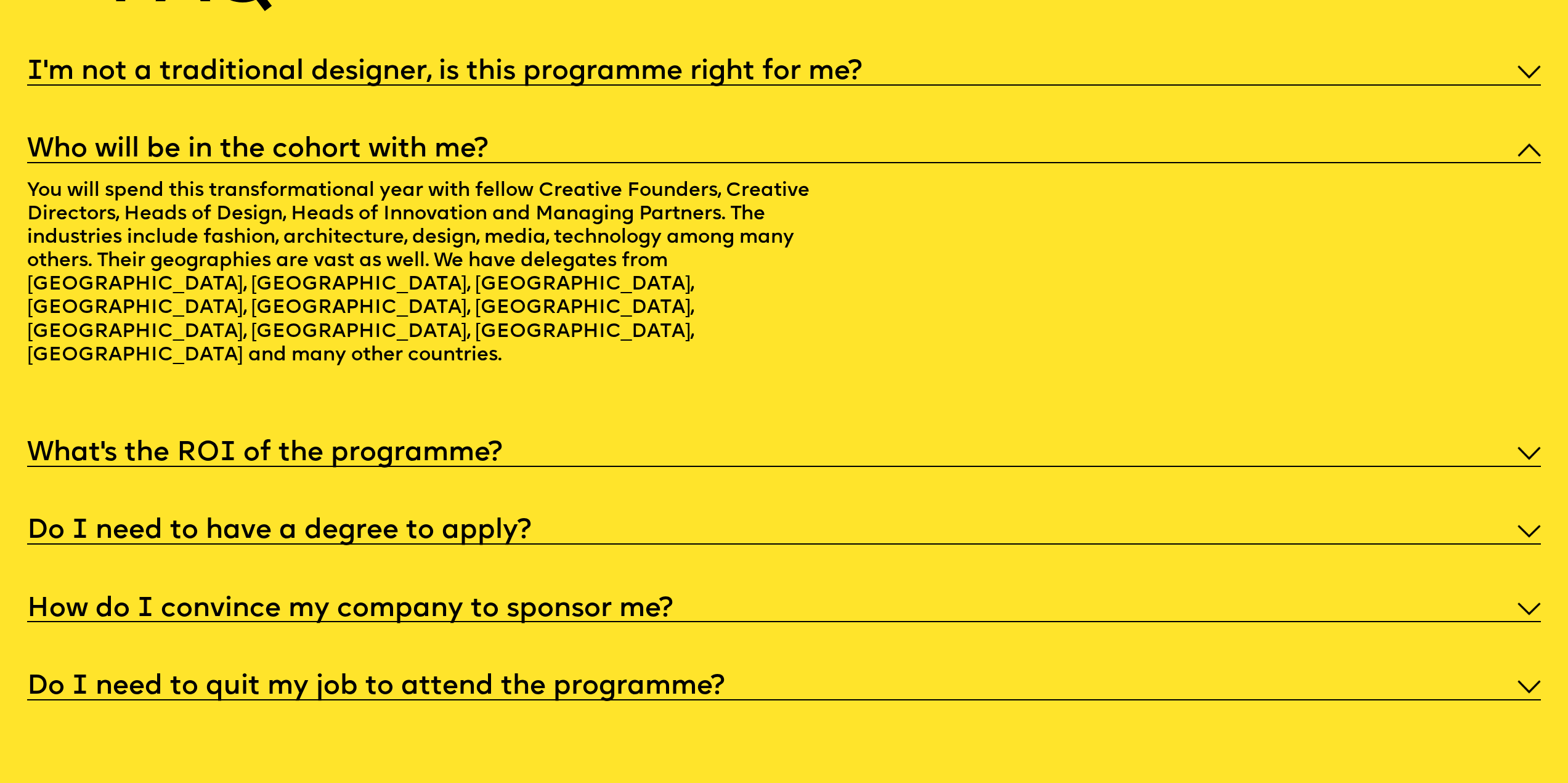
click at [292, 156] on h5 "Who will be in the cohort with me?" at bounding box center [258, 150] width 461 height 12
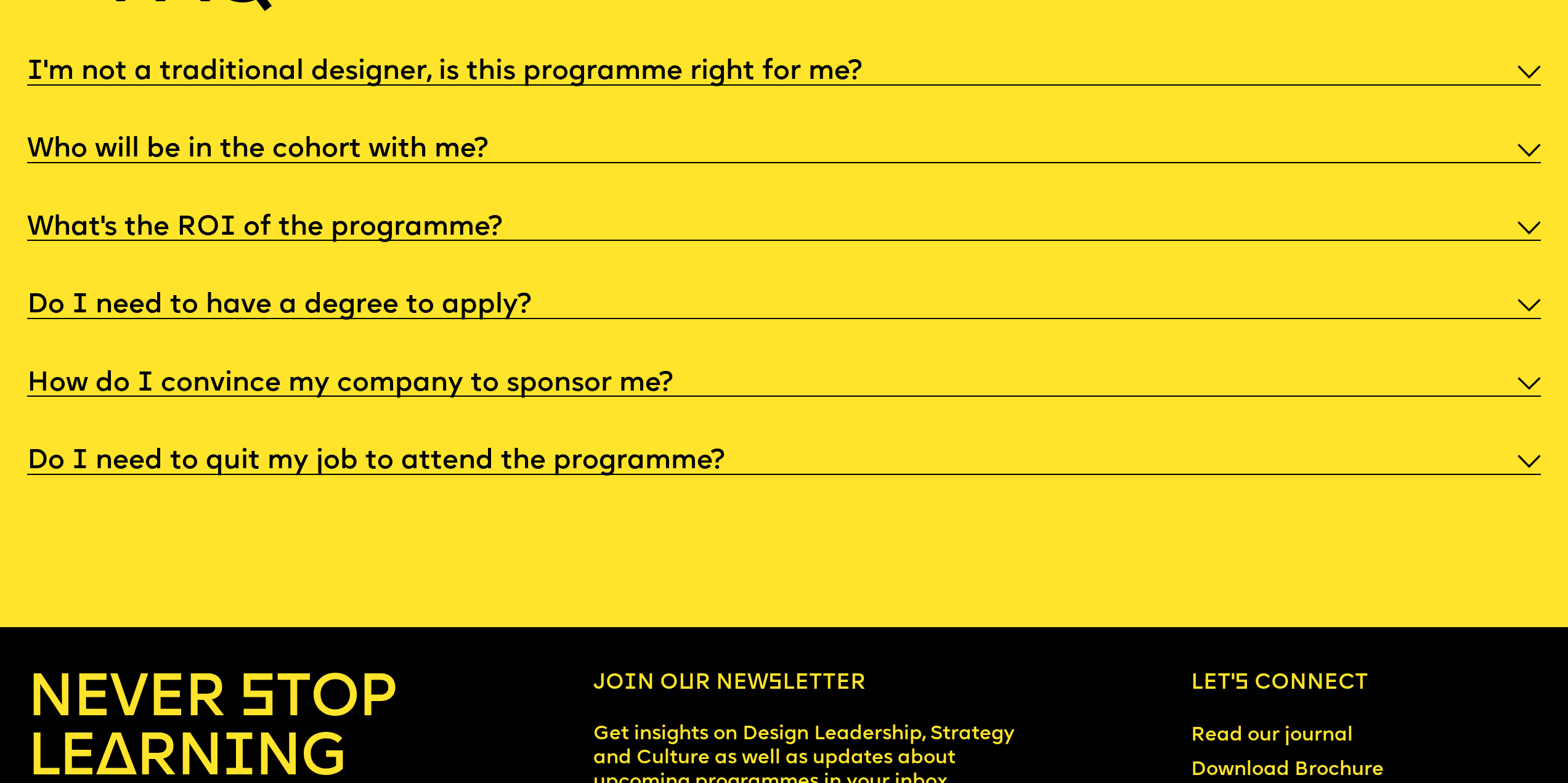
click at [281, 234] on h5 "What’s the ROI of the programme?" at bounding box center [265, 228] width 475 height 12
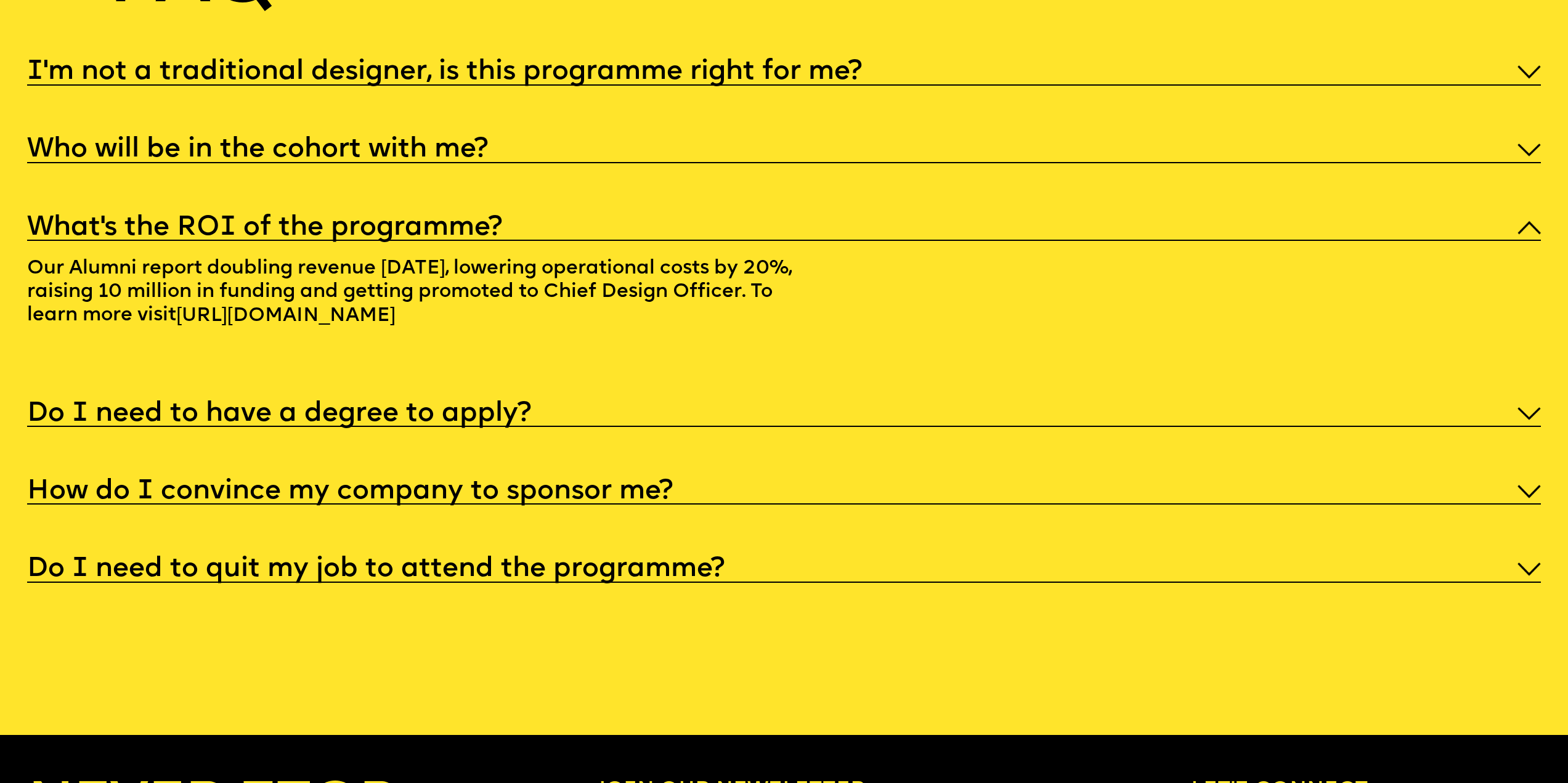
click at [419, 234] on h5 "What’s the ROI of the programme?" at bounding box center [265, 228] width 475 height 12
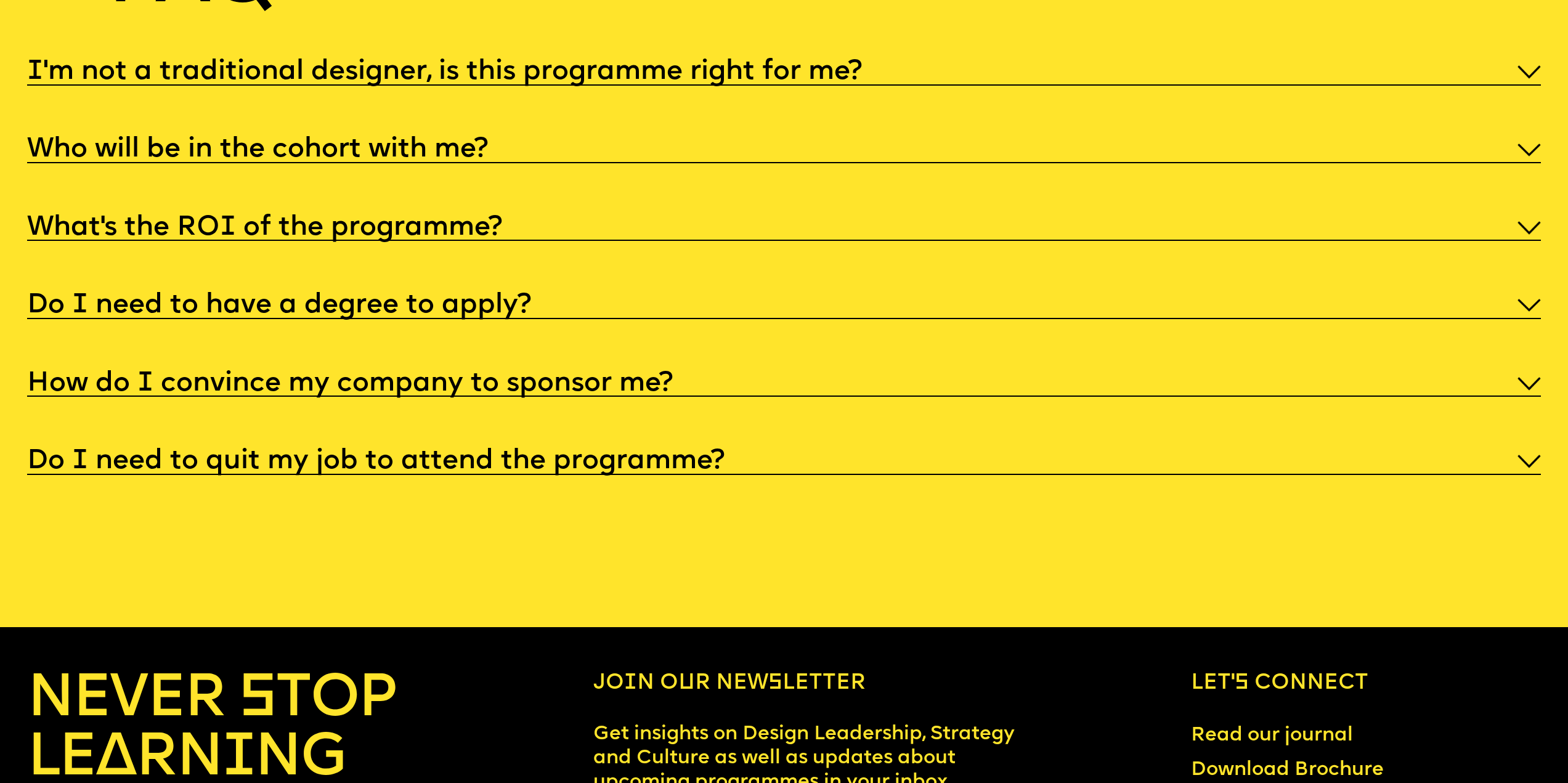
click at [416, 312] on h5 "Do I need to have a degree to apply?" at bounding box center [279, 305] width 504 height 12
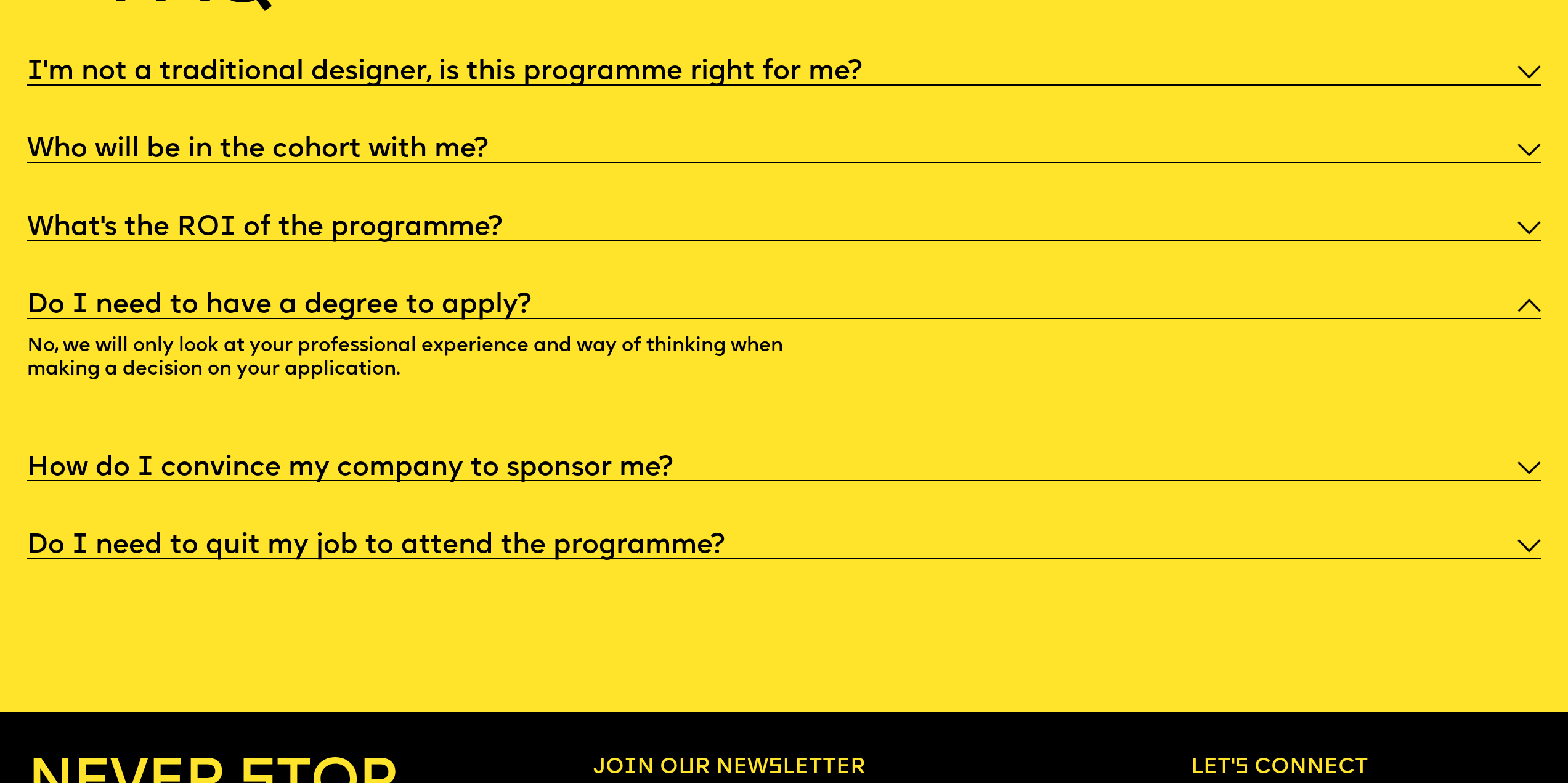
click at [432, 475] on h5 "How do I convince my company to sponsor me?" at bounding box center [350, 468] width 646 height 12
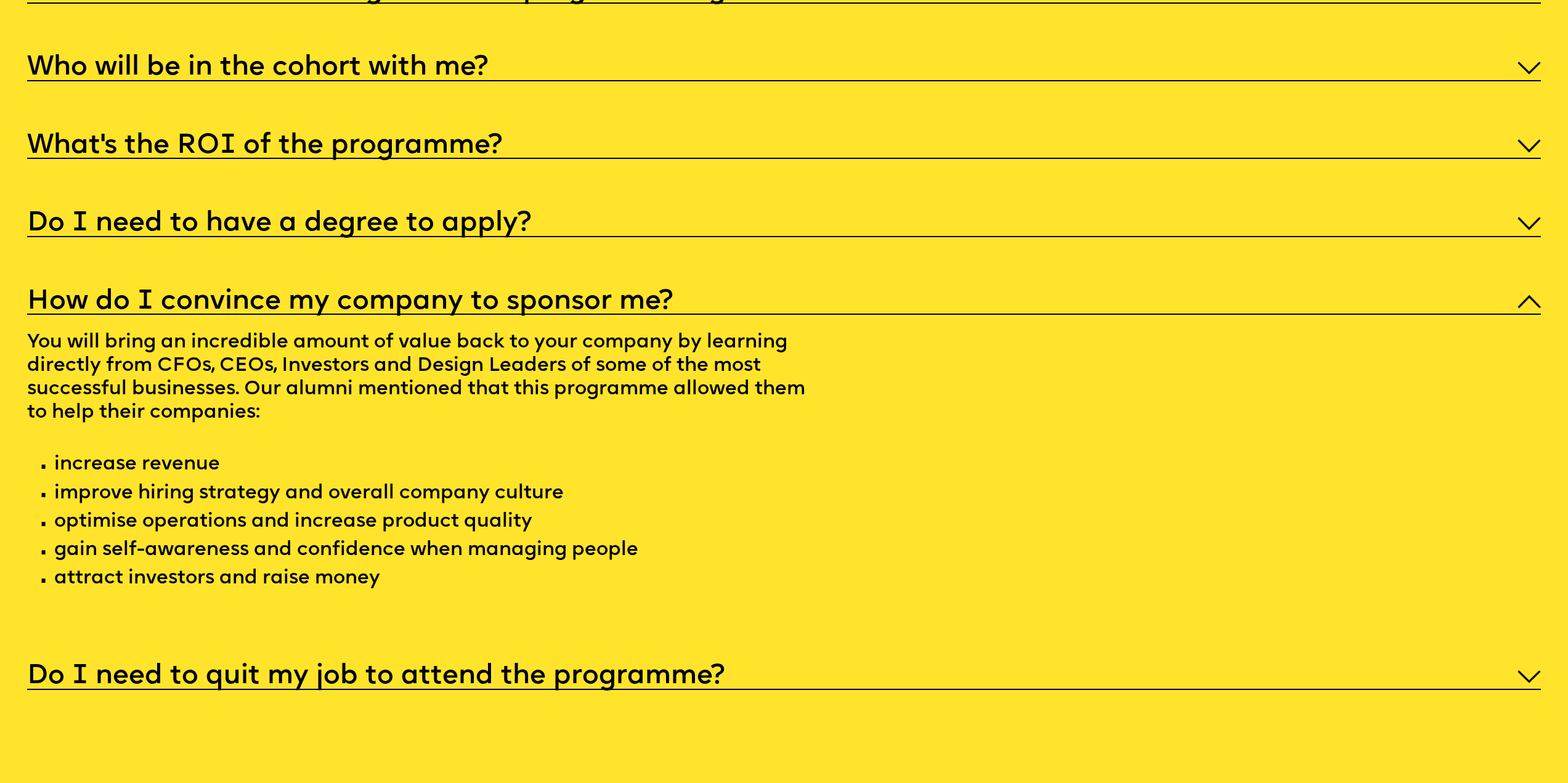
scroll to position [8445, 0]
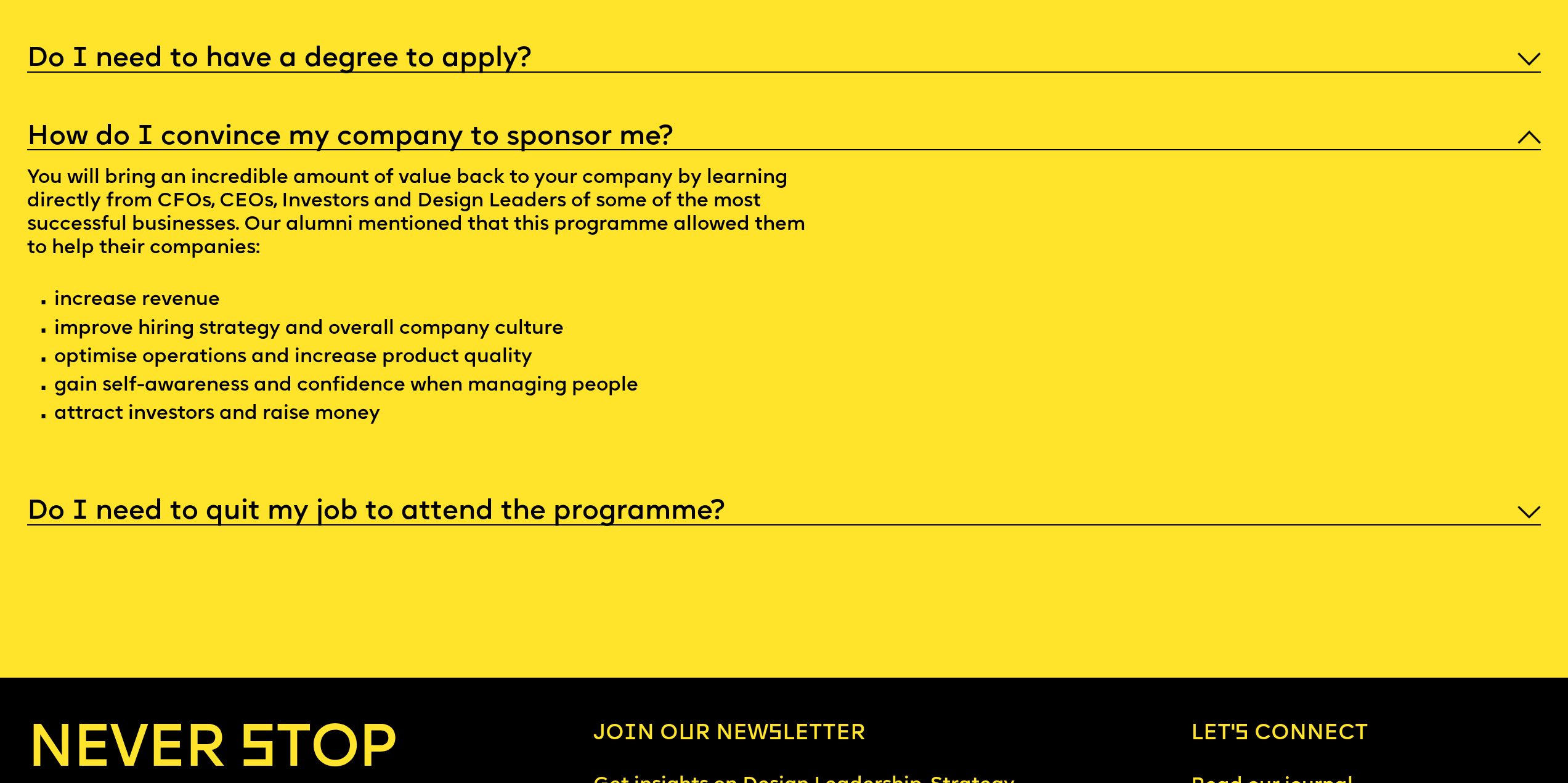
click at [419, 518] on h5 "Do I need to quit my job to attend the programme?" at bounding box center [376, 512] width 698 height 12
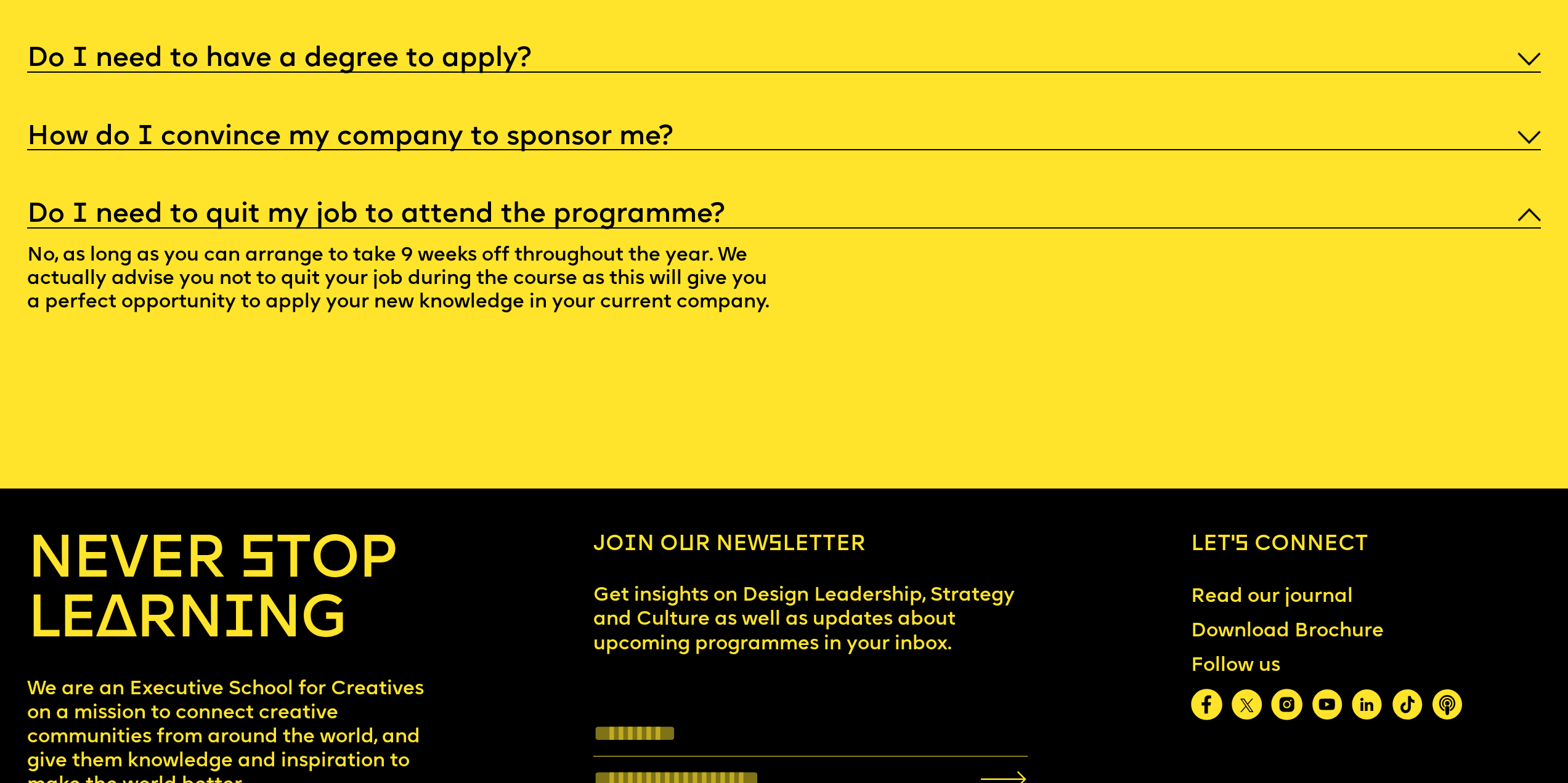
click at [236, 186] on div "I'm not a traditional designer, is this programme right for me? Though the prog…" at bounding box center [784, 72] width 1514 height 528
click at [232, 72] on div "Do I need to have a degree to apply?" at bounding box center [784, 58] width 1514 height 31
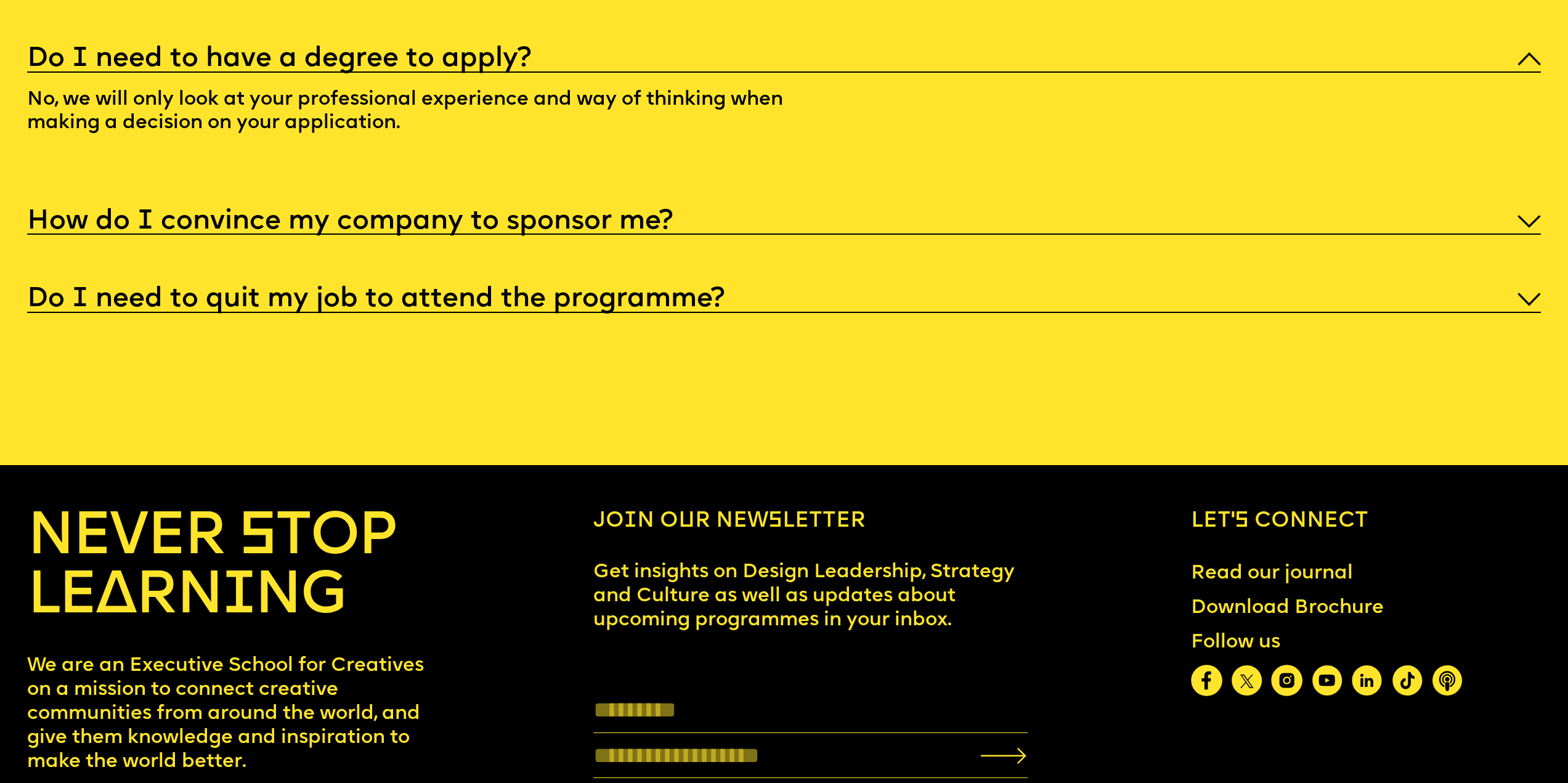
click at [309, 228] on h5 "How do I convince my company to sponsor me?" at bounding box center [350, 222] width 646 height 12
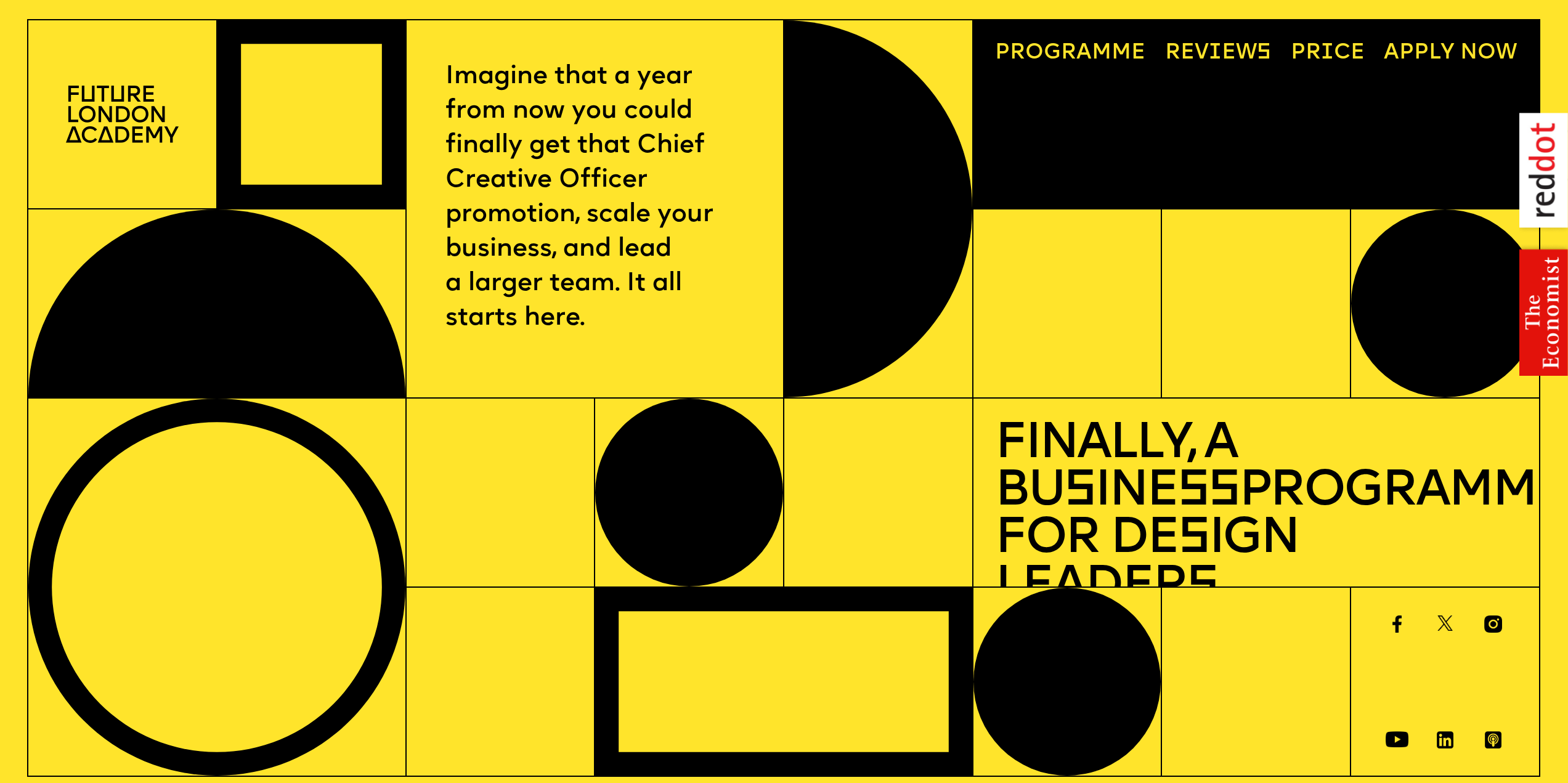
scroll to position [0, 0]
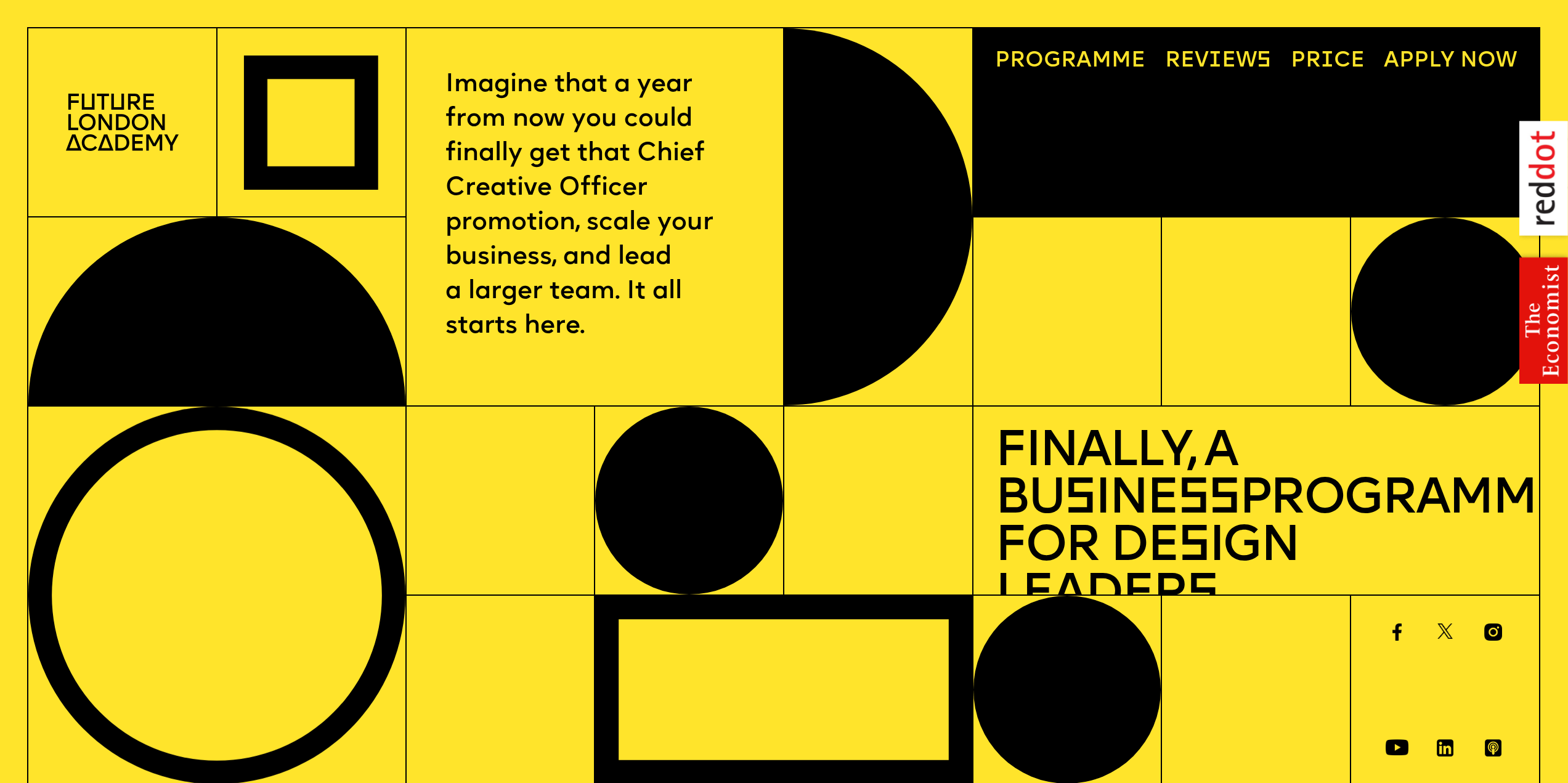
click at [1211, 52] on link "Reviews" at bounding box center [1218, 61] width 128 height 43
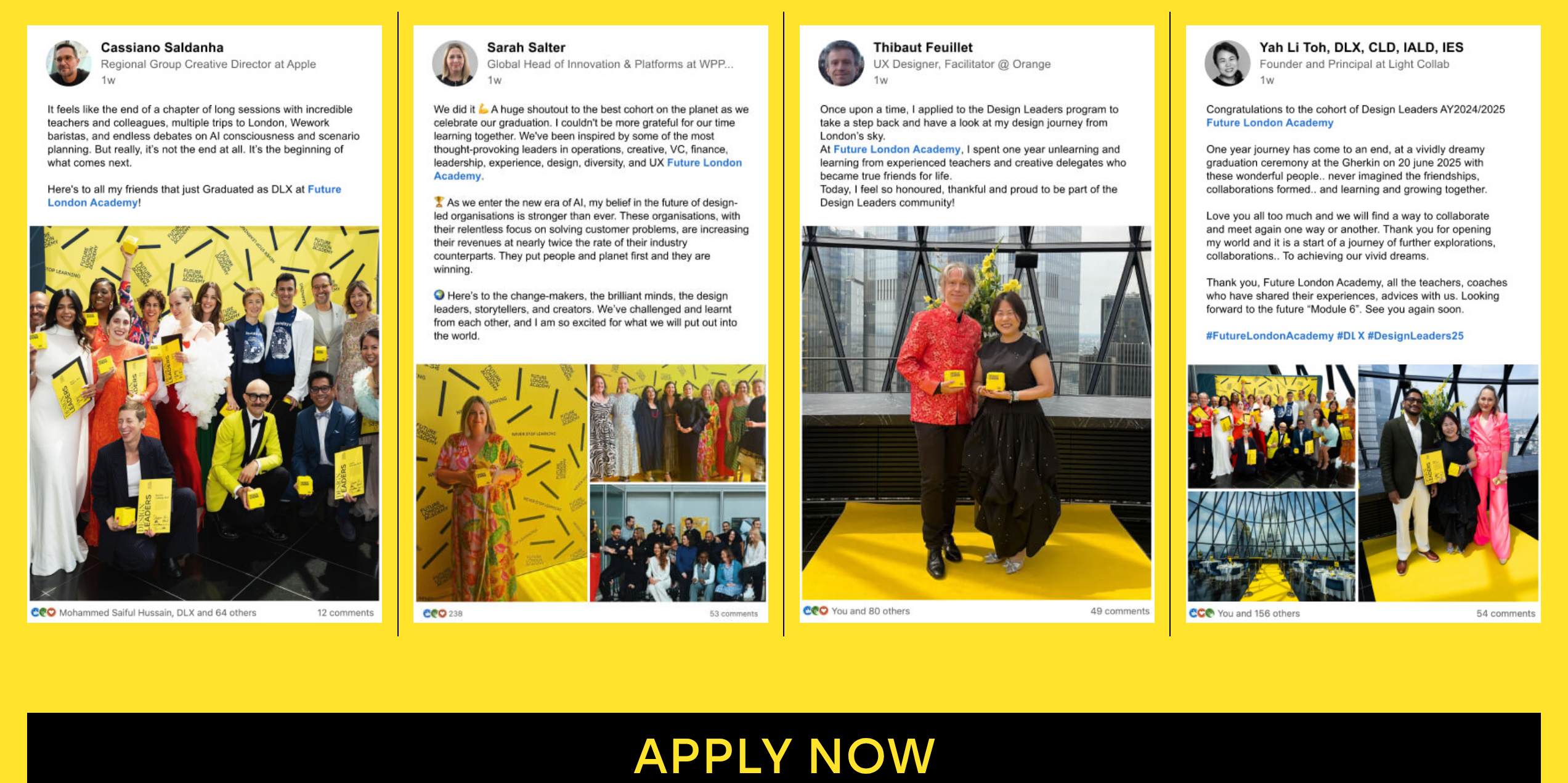
scroll to position [4529, 0]
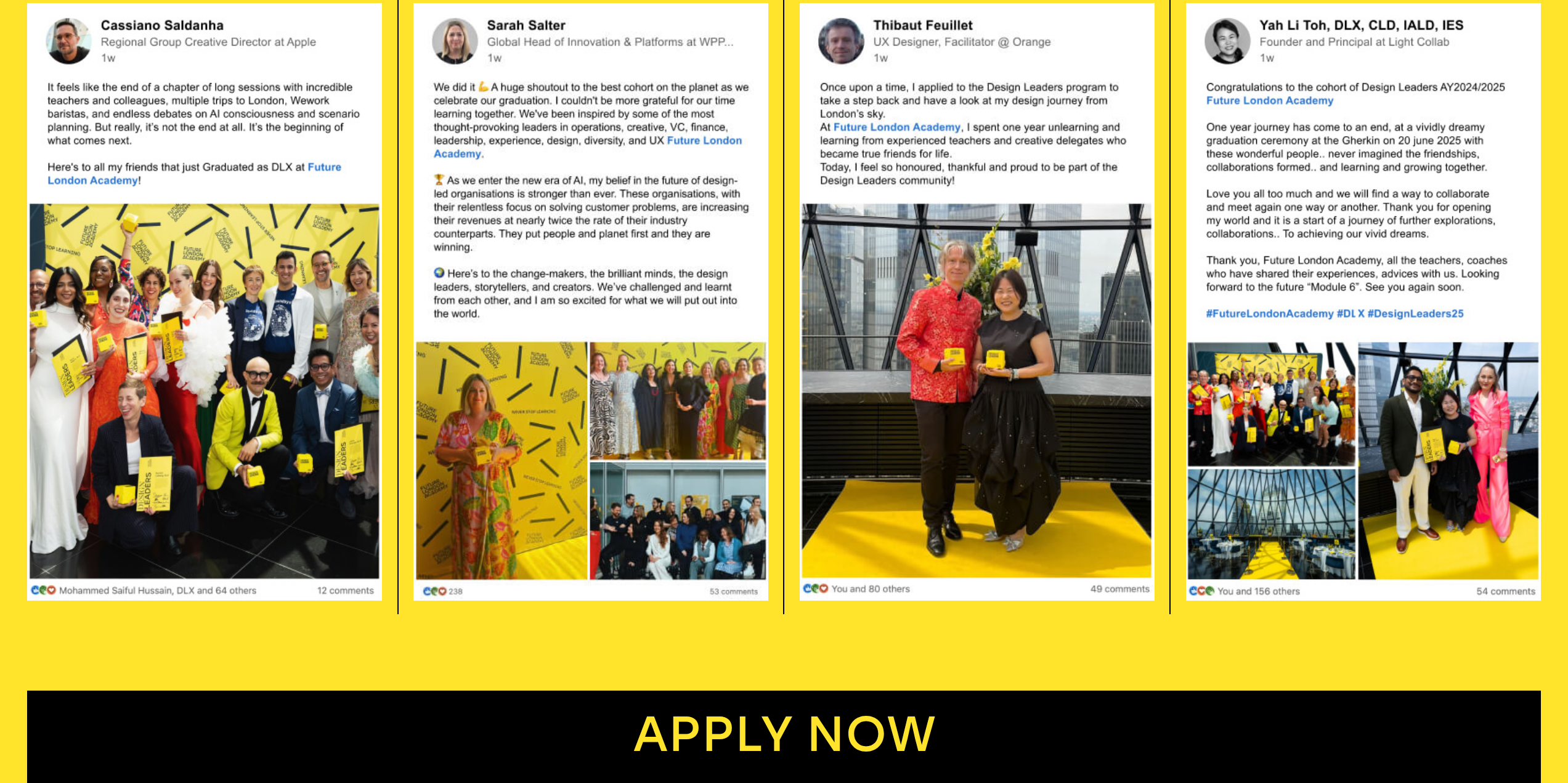
click at [1469, 449] on img at bounding box center [1363, 302] width 355 height 599
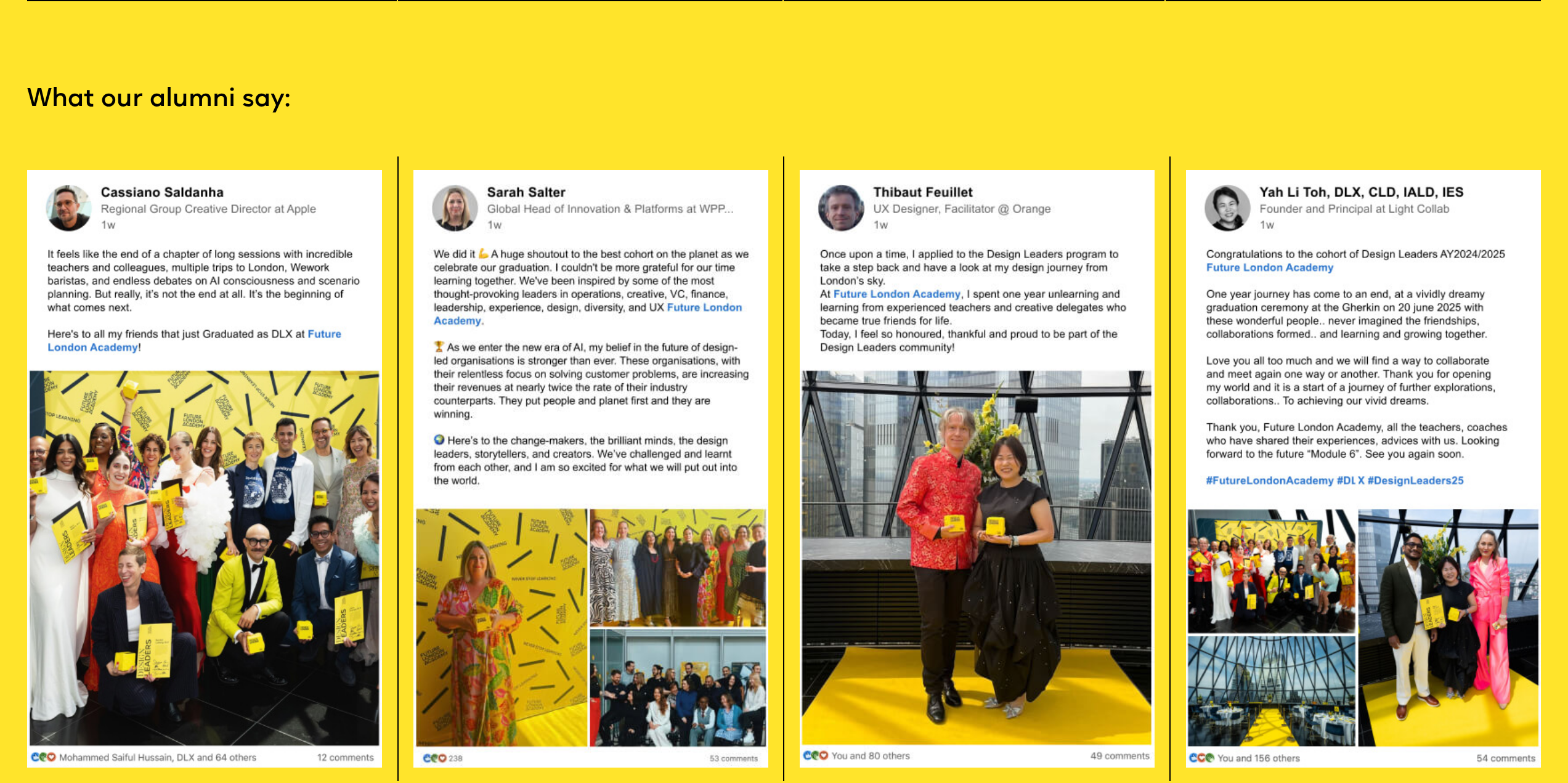
scroll to position [4344, 0]
